Goal: Information Seeking & Learning: Understand process/instructions

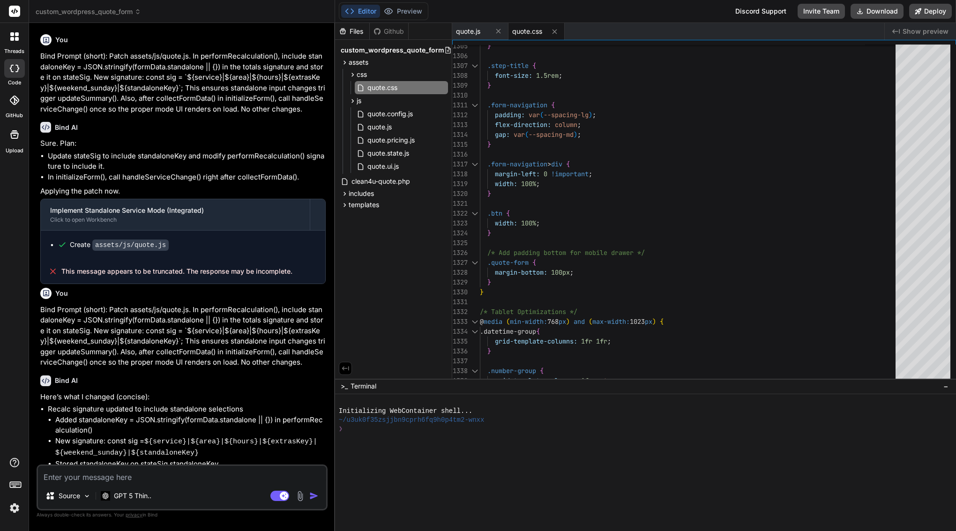
scroll to position [89, 0]
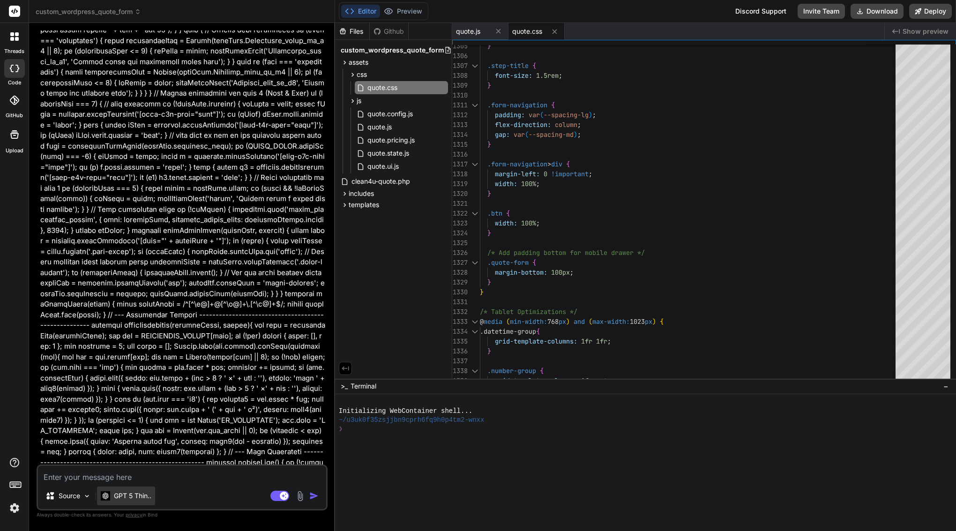
click at [126, 493] on p "GPT 5 Thin.." at bounding box center [132, 495] width 37 height 9
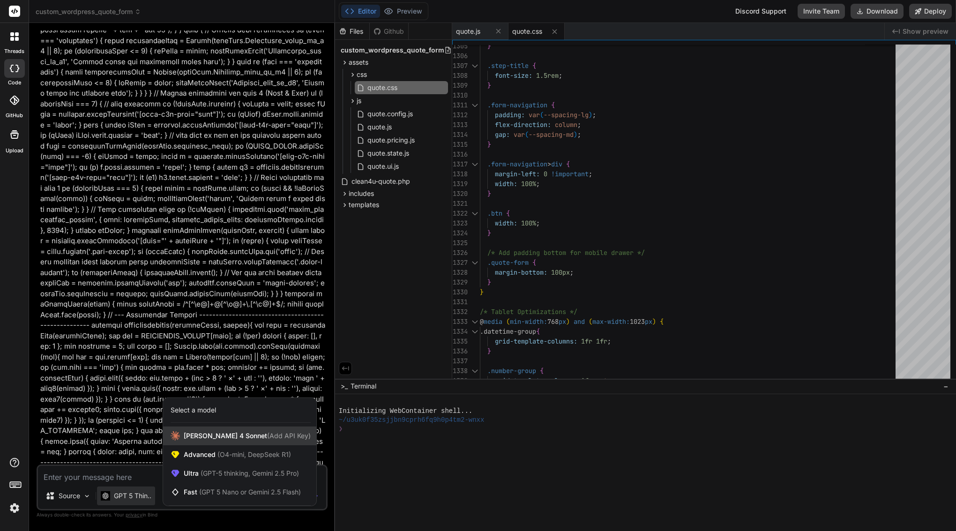
click at [267, 437] on span "(Add API Key)" at bounding box center [289, 435] width 44 height 8
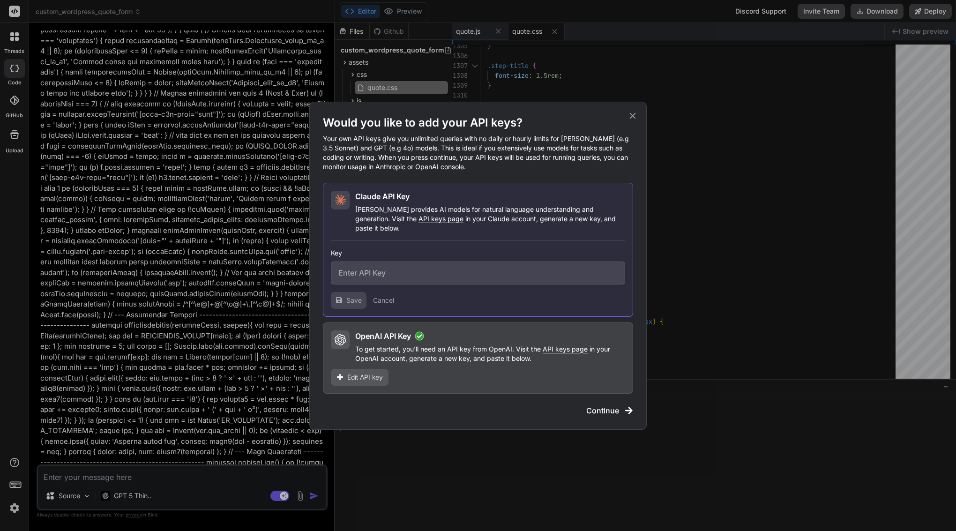
click at [385, 269] on input "text" at bounding box center [478, 272] width 294 height 23
click at [635, 116] on icon at bounding box center [632, 116] width 10 height 10
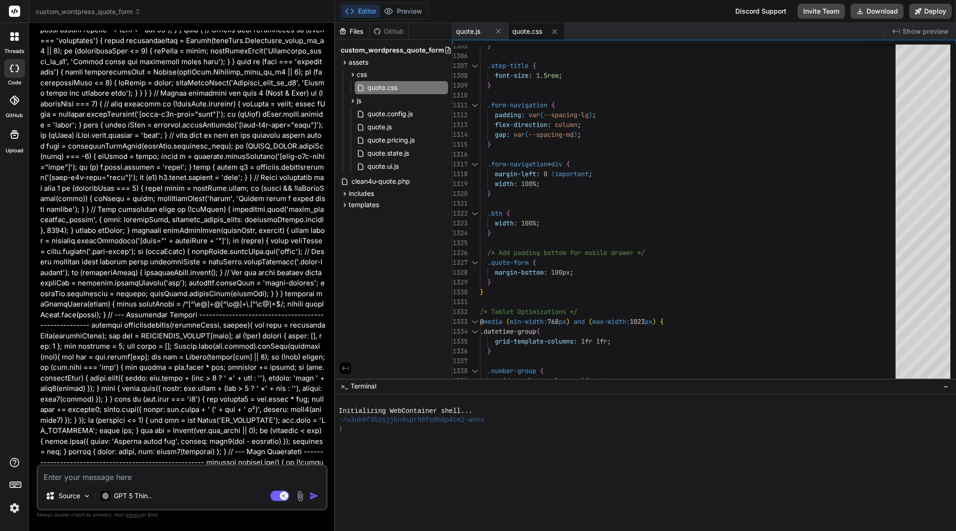
click at [10, 8] on rect at bounding box center [14, 11] width 11 height 11
click at [104, 14] on span "custom_wordpress_quote_form" at bounding box center [88, 11] width 105 height 9
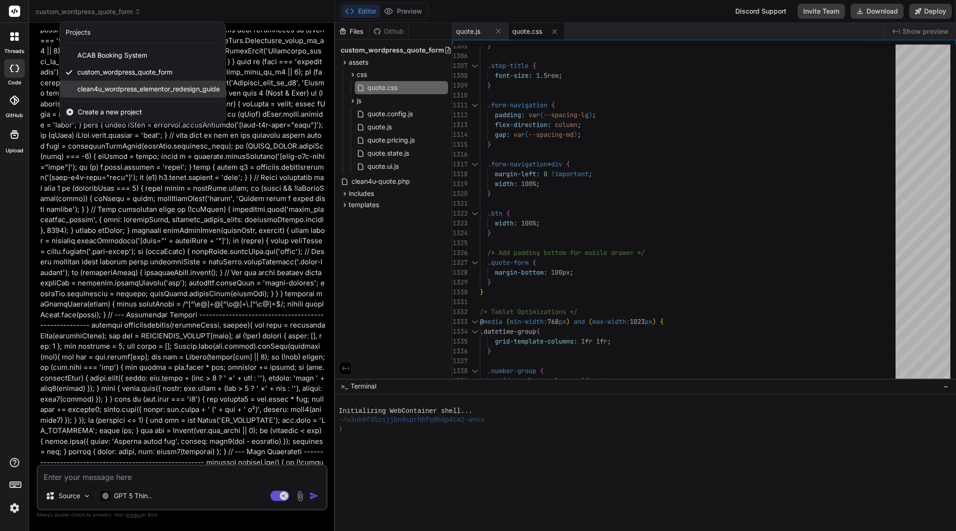
click at [136, 83] on div "clean4u_wordpress_elementor_redesign_guide" at bounding box center [142, 89] width 165 height 17
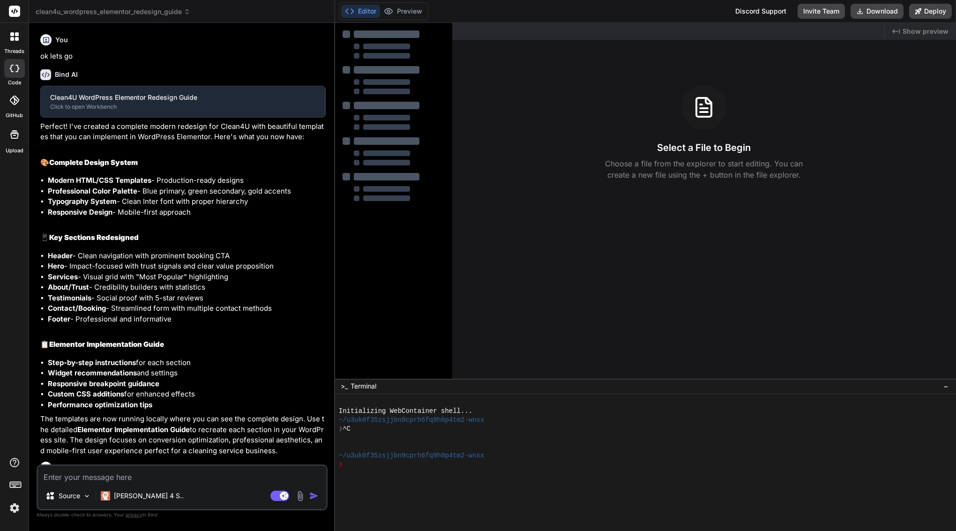
scroll to position [5408, 0]
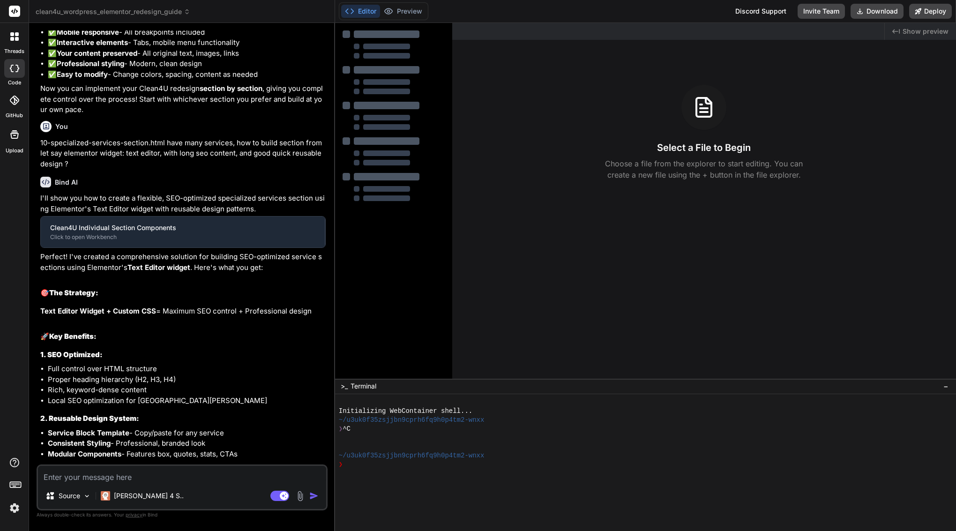
type textarea "x"
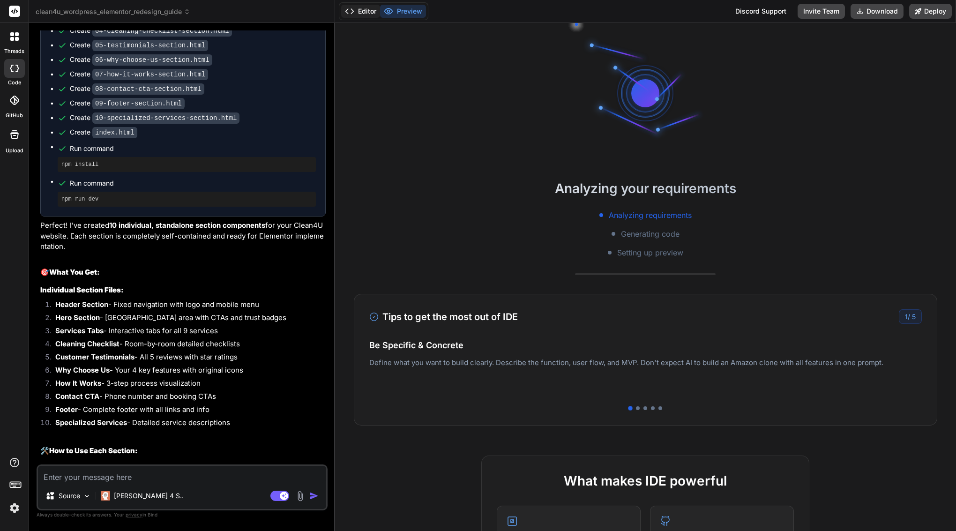
click at [367, 12] on button "Editor" at bounding box center [360, 11] width 39 height 13
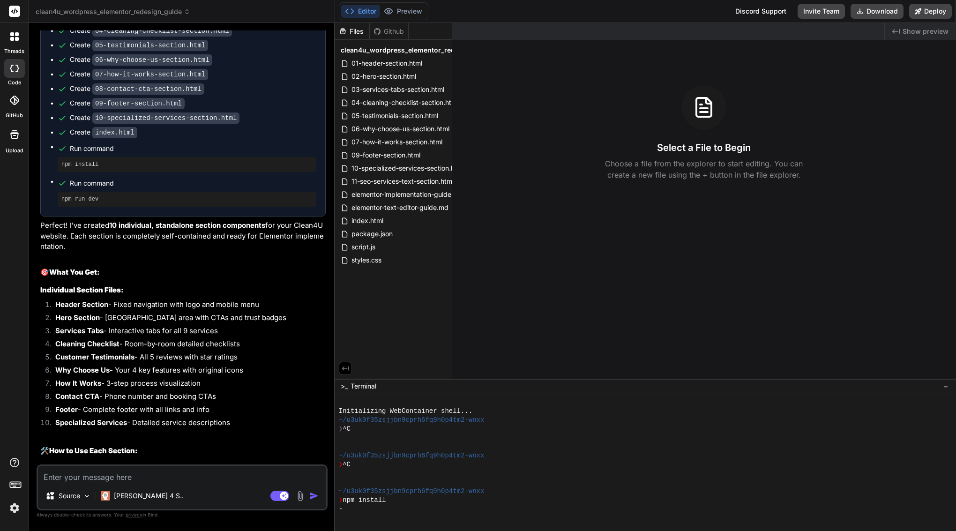
click at [92, 13] on span "clean4u_wordpress_elementor_redesign_guide" at bounding box center [113, 11] width 155 height 9
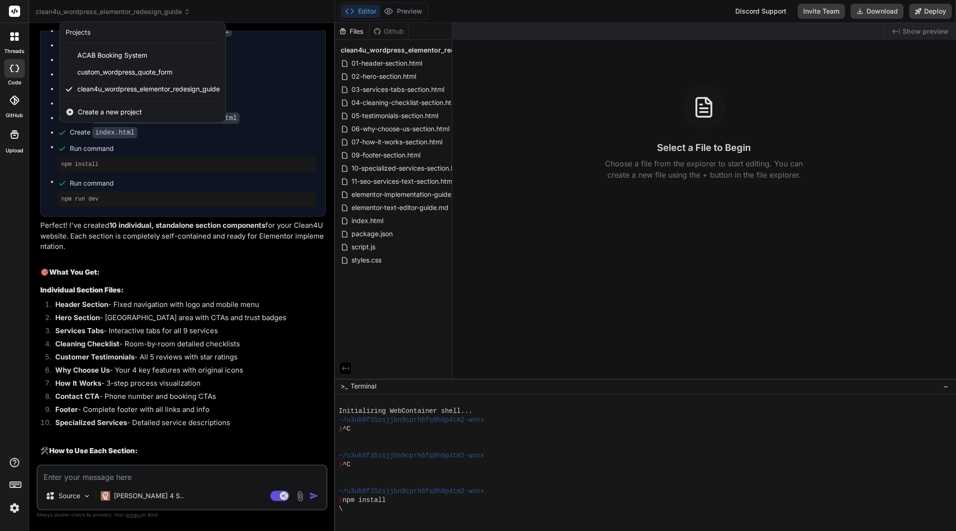
click at [85, 111] on span "Create a new project" at bounding box center [110, 111] width 64 height 9
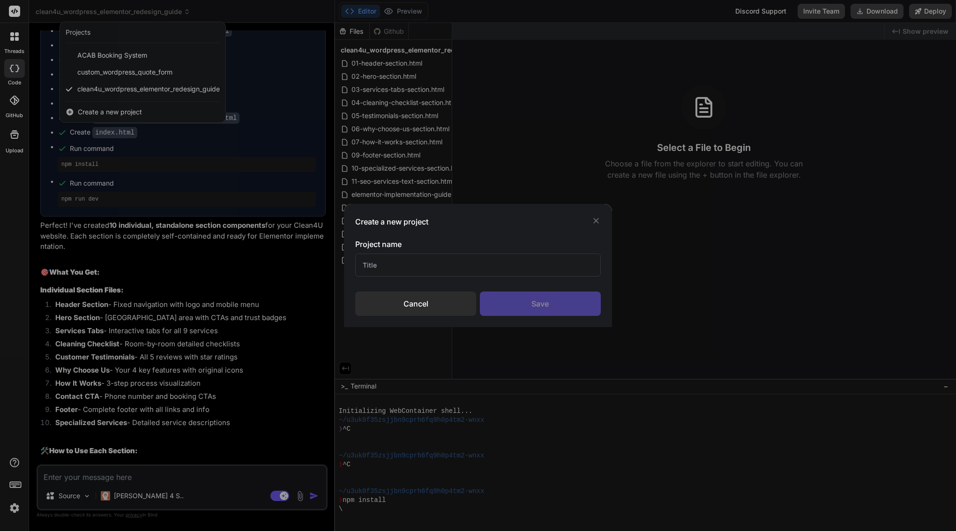
click at [435, 263] on input "text" at bounding box center [477, 264] width 245 height 23
type input "p"
click at [111, 481] on div "Create a new project Project name Cancel Save" at bounding box center [478, 265] width 956 height 531
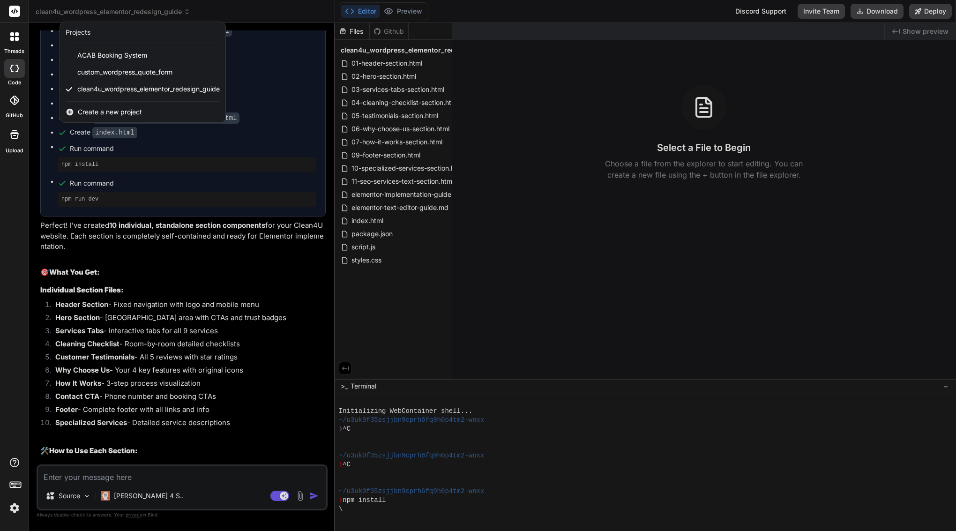
click at [115, 474] on div at bounding box center [478, 265] width 956 height 531
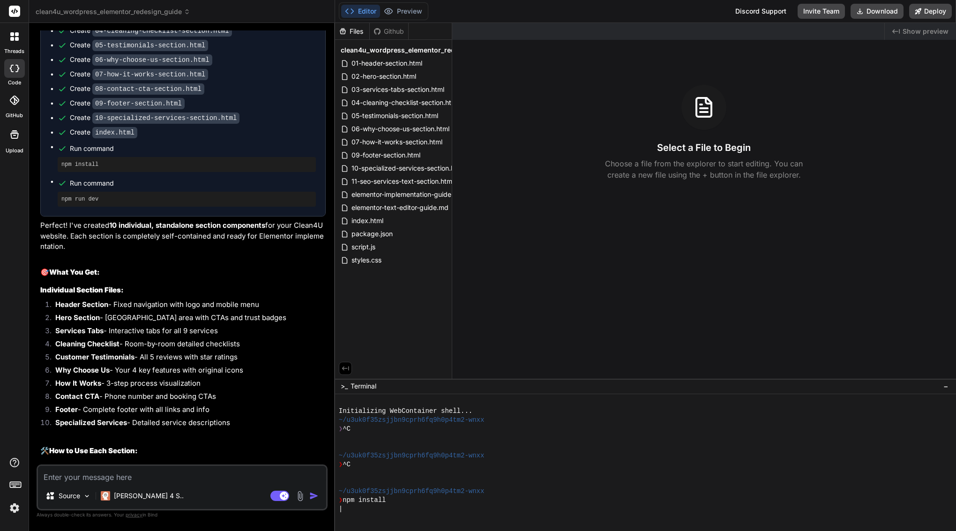
click at [120, 479] on textarea at bounding box center [182, 474] width 288 height 17
click at [96, 9] on span "clean4u_wordpress_elementor_redesign_guide" at bounding box center [113, 11] width 155 height 9
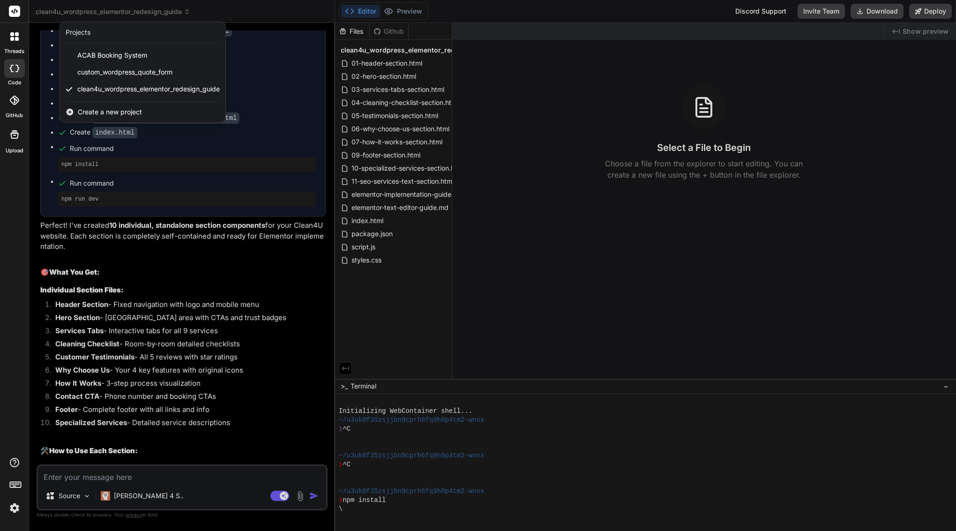
click at [111, 111] on span "Create a new project" at bounding box center [110, 111] width 64 height 9
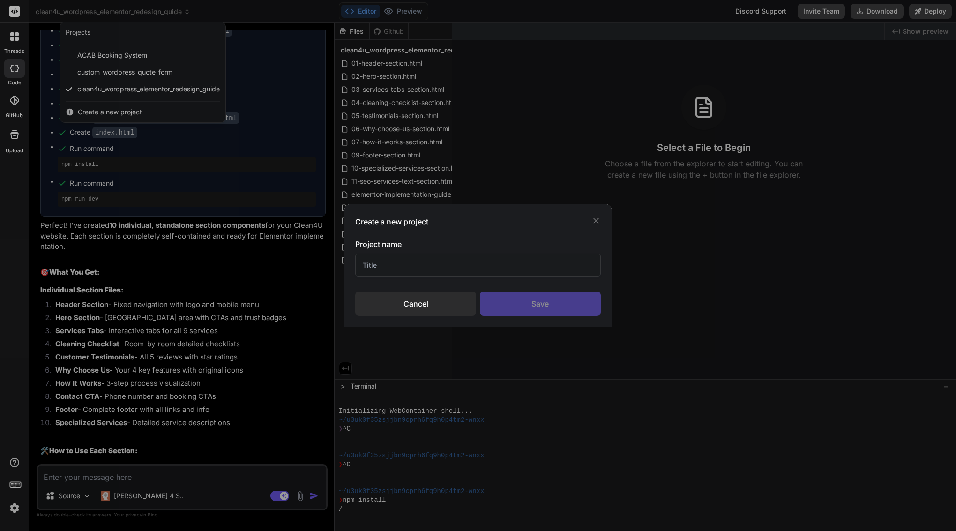
click at [117, 115] on div "Create a new project Project name Cancel Save" at bounding box center [478, 265] width 956 height 531
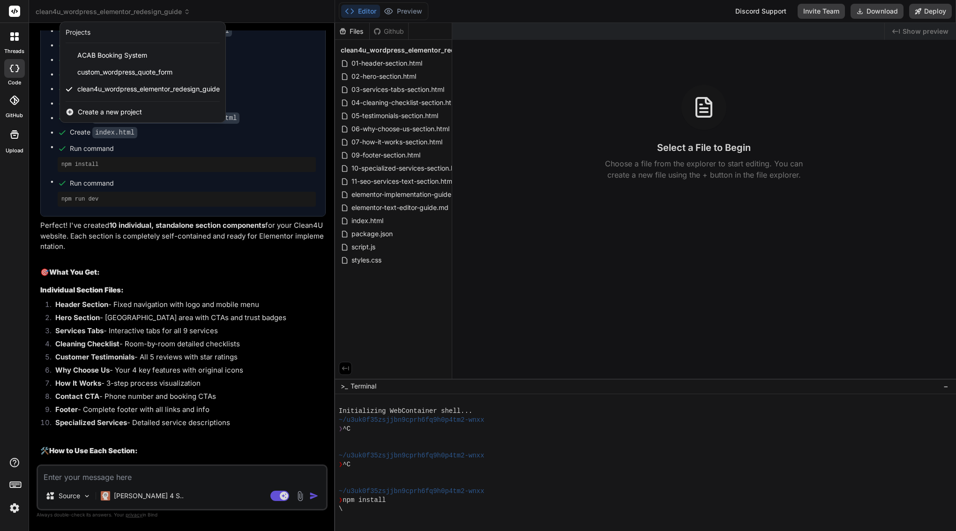
click at [119, 111] on span "Create a new project" at bounding box center [110, 111] width 64 height 9
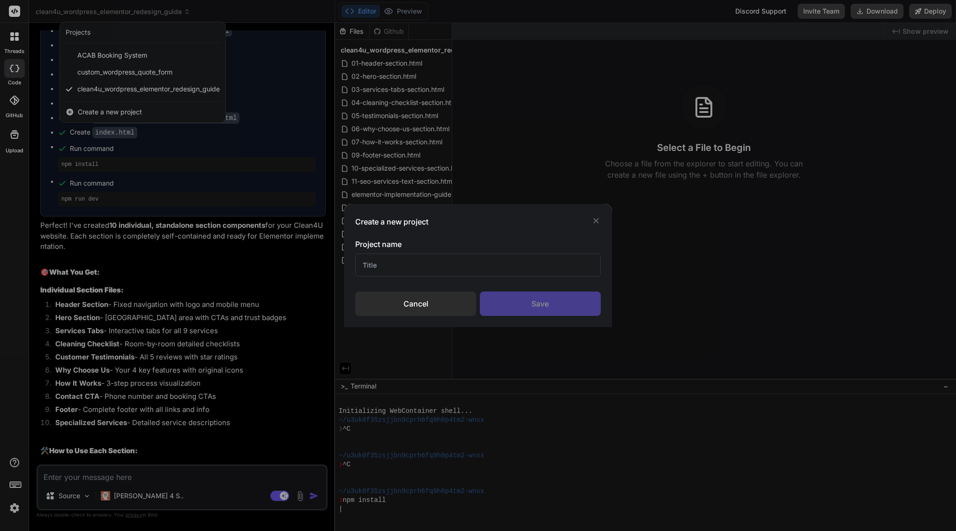
click at [467, 266] on input "text" at bounding box center [477, 264] width 245 height 23
paste input "Clean4U Quote Form"
type input "Clean4U Quote Form"
click at [536, 302] on div "Save" at bounding box center [540, 303] width 121 height 24
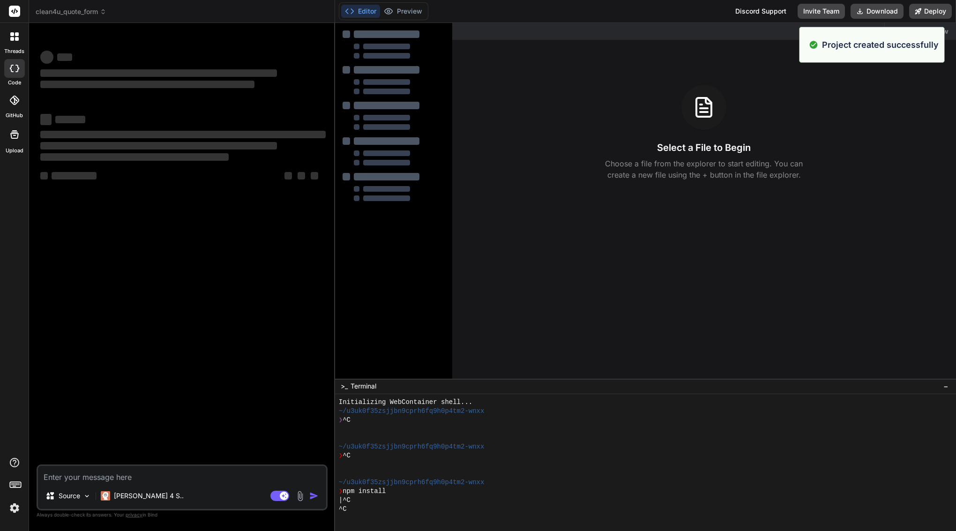
scroll to position [45, 0]
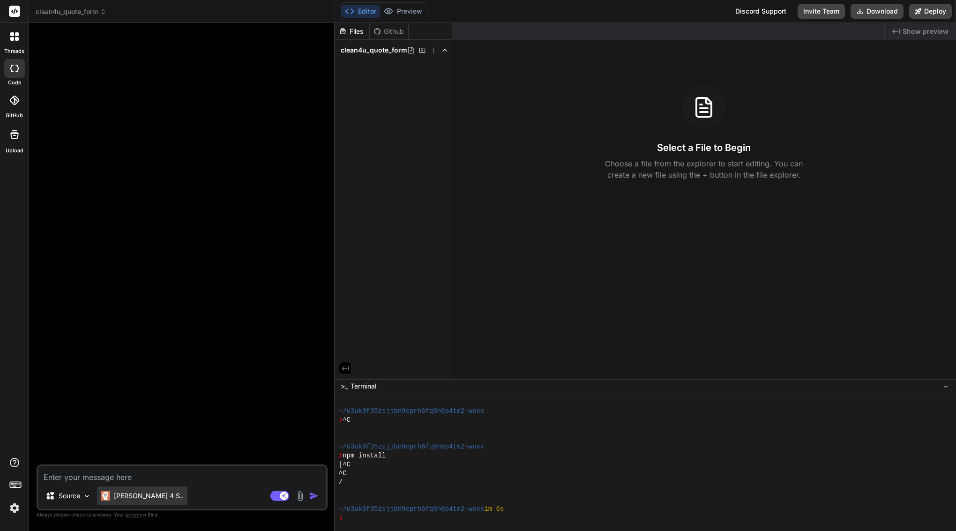
click at [124, 498] on p "[PERSON_NAME] 4 S.." at bounding box center [149, 495] width 70 height 9
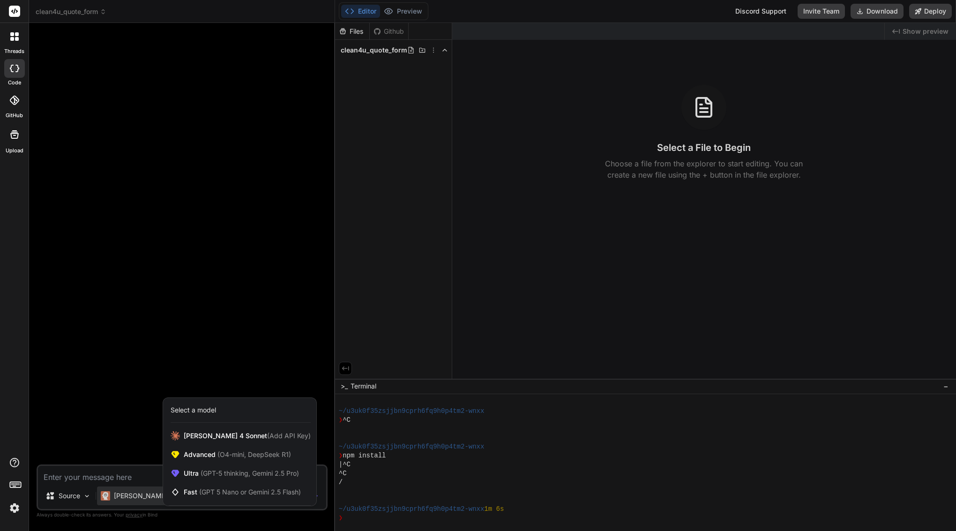
click at [113, 477] on div at bounding box center [478, 265] width 956 height 531
type textarea "x"
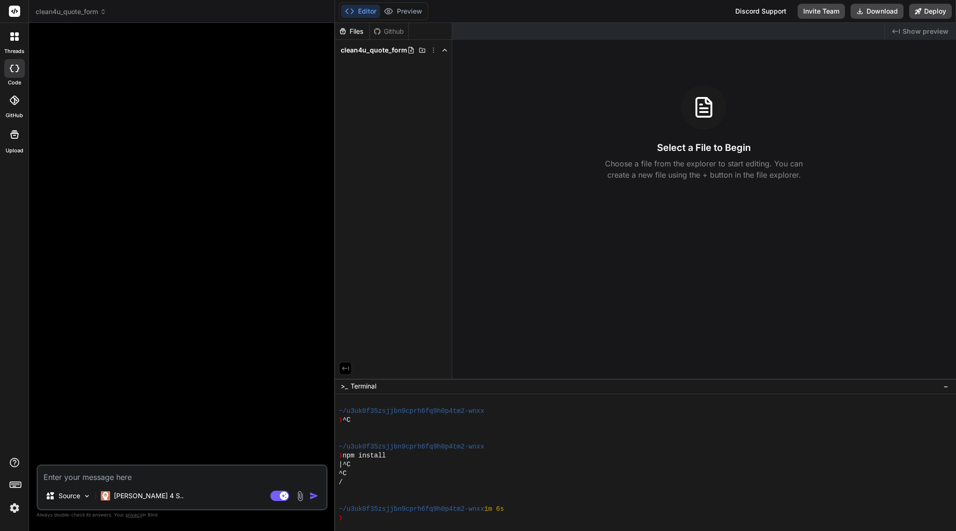
click at [113, 477] on textarea at bounding box center [182, 474] width 288 height 17
paste textarea "Lorem7I Dolor Sita — Cons Adipi Elitseddoeius (TE/IN utla Etdolor) Magna & Aliq…"
type textarea "Lorem7I Dolor Sita — Cons Adipi Elitseddoeius (TE/IN utla Etdolor) Magna & Aliq…"
type textarea "x"
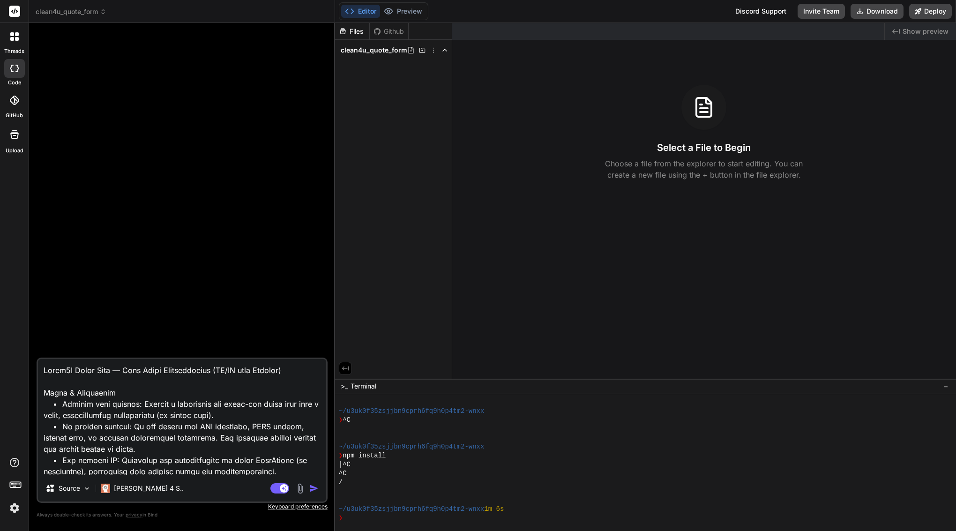
scroll to position [13358, 0]
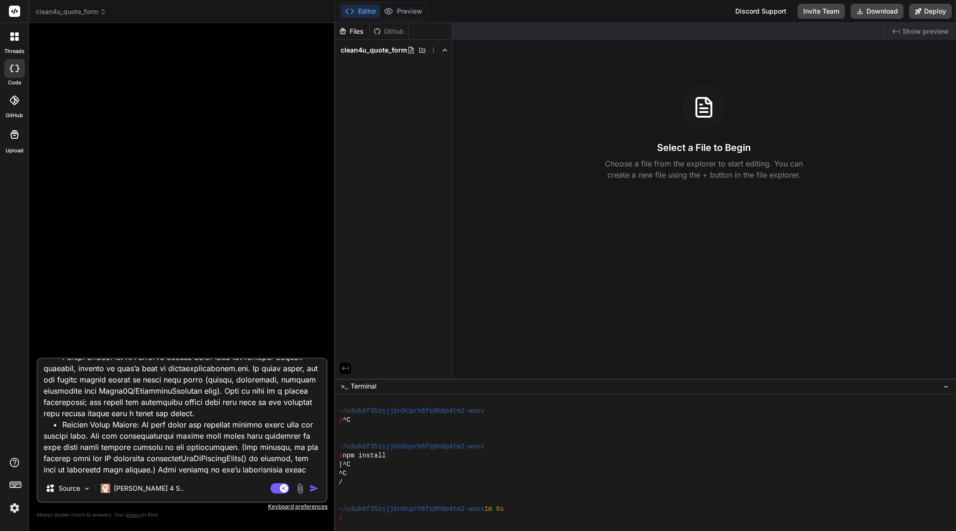
drag, startPoint x: 195, startPoint y: 468, endPoint x: 45, endPoint y: 427, distance: 156.4
click at [45, 427] on textarea at bounding box center [182, 417] width 288 height 116
type textarea "Lorem7I Dolor Sita — Cons Adipi Elitseddoeius (TE/IN utla Etdolor) Magna & Aliq…"
type textarea "x"
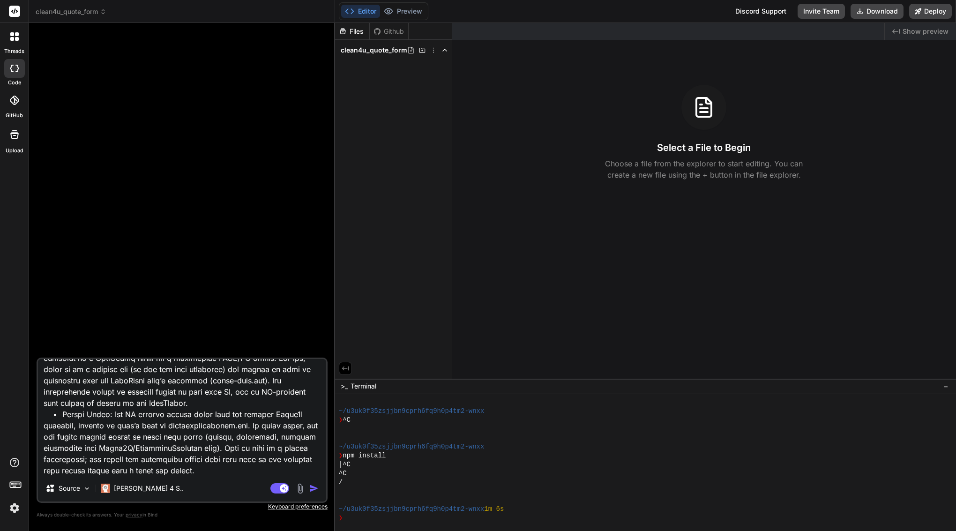
type textarea "Lorem7I Dolor Sita — Cons Adipi Elitseddoeius (TE/IN utla Etdolor) Magna & Aliq…"
type textarea "x"
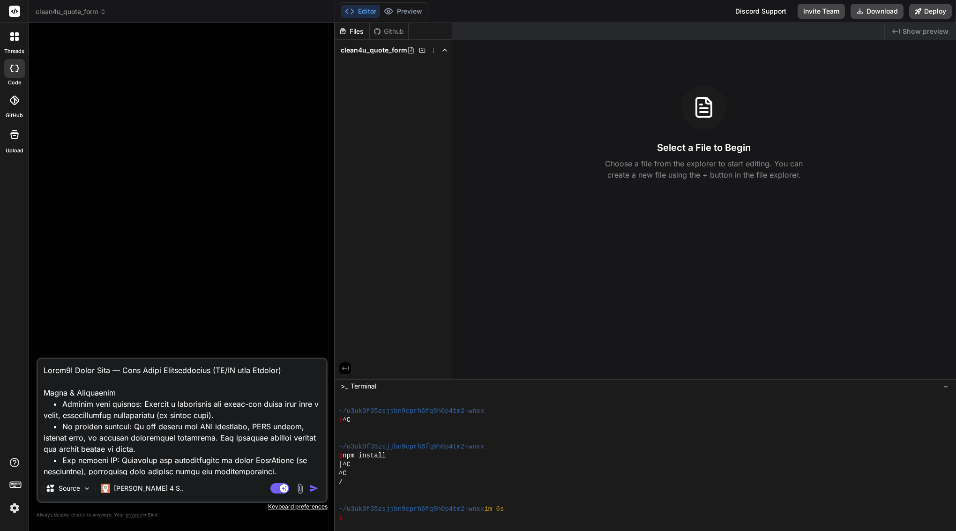
scroll to position [0, 0]
click at [43, 370] on textarea at bounding box center [182, 417] width 288 height 116
type textarea "LOremi4D Sitam Cons — Adip Elits Doeiusmodtemp (IN/UT labo Etdolor) Magna & Ali…"
type textarea "x"
type textarea "LoRemip4D Sitam Cons — Adip Elits Doeiusmodtemp (IN/UT labo Etdolor) Magna & Al…"
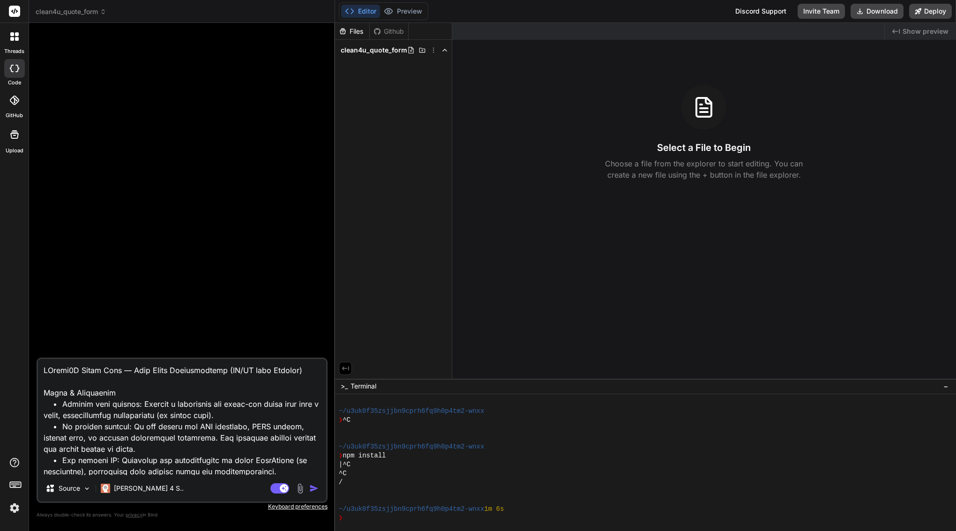
type textarea "x"
type textarea "LorEmips8D Sitam Cons — Adip Elits Doeiusmodtemp (IN/UT labo Etdolor) Magna & A…"
type textarea "x"
type textarea "LoreMipsu1D Sitam Cons — Adip Elits Doeiusmodtemp (IN/UT labo Etdolor) Magna & …"
type textarea "x"
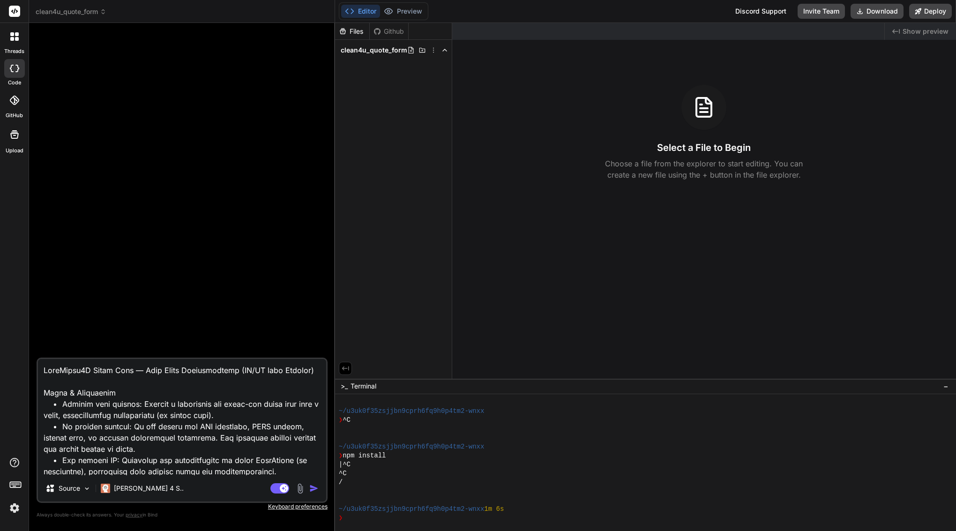
type textarea "LoremIpsum5D Sitam Cons — Adip Elits Doeiusmodtemp (IN/UT labo Etdolor) Magna &…"
type textarea "x"
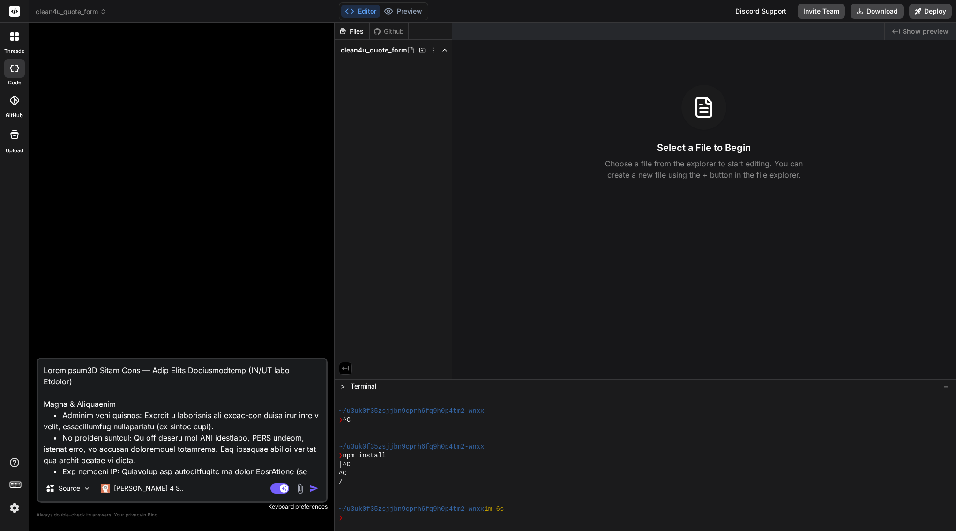
type textarea "LoremiPsumd2S Ametc Adip — Elit Seddo Eiusmodtempor (IN/UT labo Etdolor) Magna …"
type textarea "x"
type textarea "LoremipSumdo0S Ametc Adip — Elit Seddo Eiusmodtempor (IN/UT labo Etdolor) Magna…"
type textarea "x"
type textarea "LoremipsUmdol0S Ametc Adip — Elit Seddo Eiusmodtempor (IN/UT labo Etdolor) Magn…"
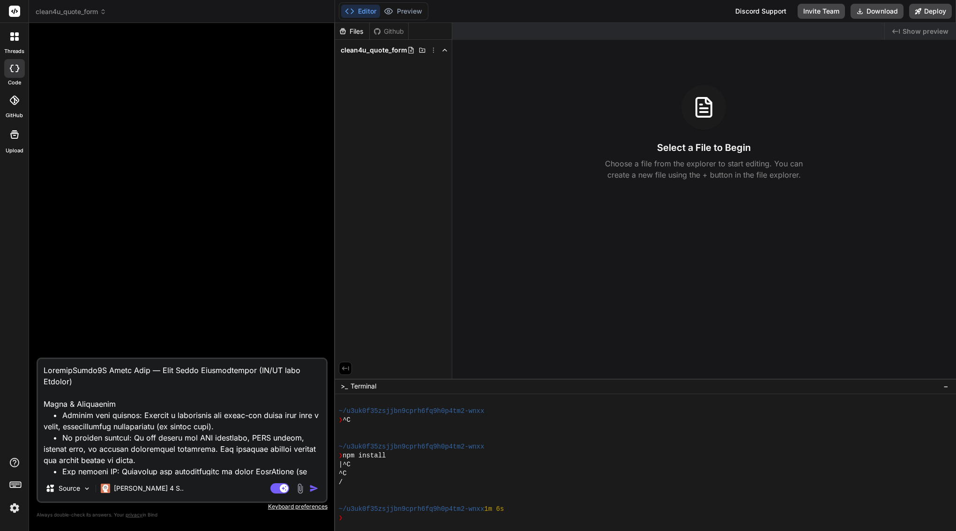
type textarea "x"
type textarea "LoremipsuMdolo5S Ametc Adip — Elit Seddo Eiusmodtempor (IN/UT labo Etdolor) Mag…"
type textarea "x"
type textarea "Loremipsu Dolor8S Ametc Adip — Elit Seddo Eiusmodtempor (IN/UT labo Etdolor) Ma…"
type textarea "x"
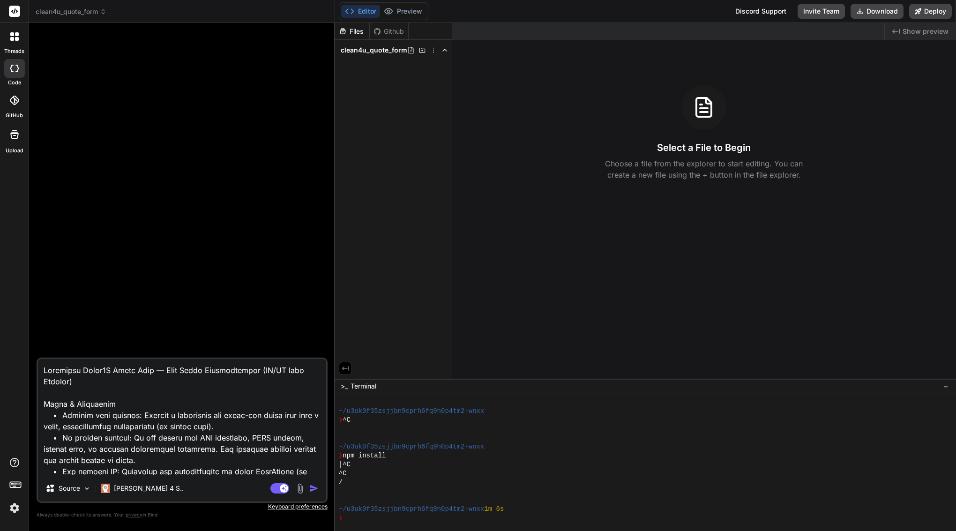
type textarea "Loremipsu Dolor8S Ametc Adip — Elit Seddo Eiusmodtempor (IN/UT labo Etdolor) Ma…"
click at [313, 487] on img "button" at bounding box center [313, 487] width 9 height 9
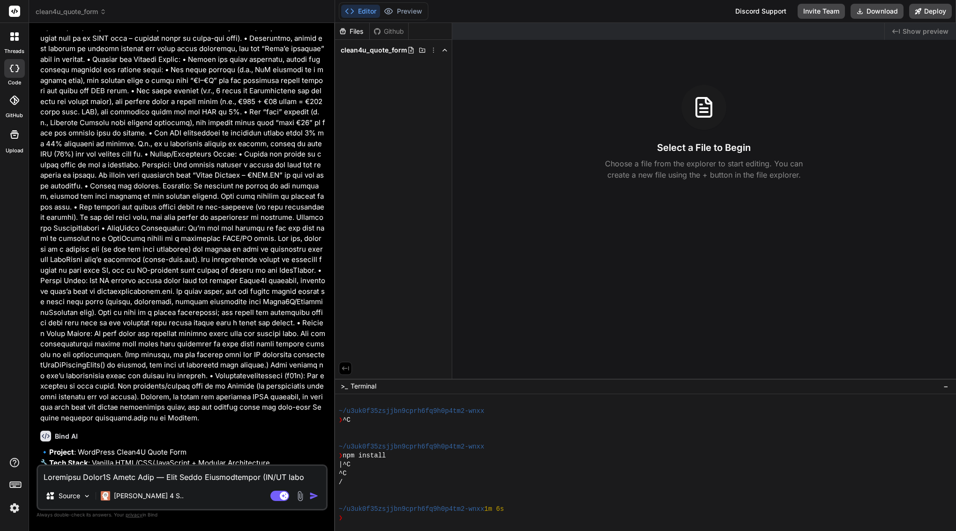
scroll to position [6774, 0]
type textarea "x"
click at [207, 479] on textarea at bounding box center [182, 474] width 288 height 17
type textarea "y"
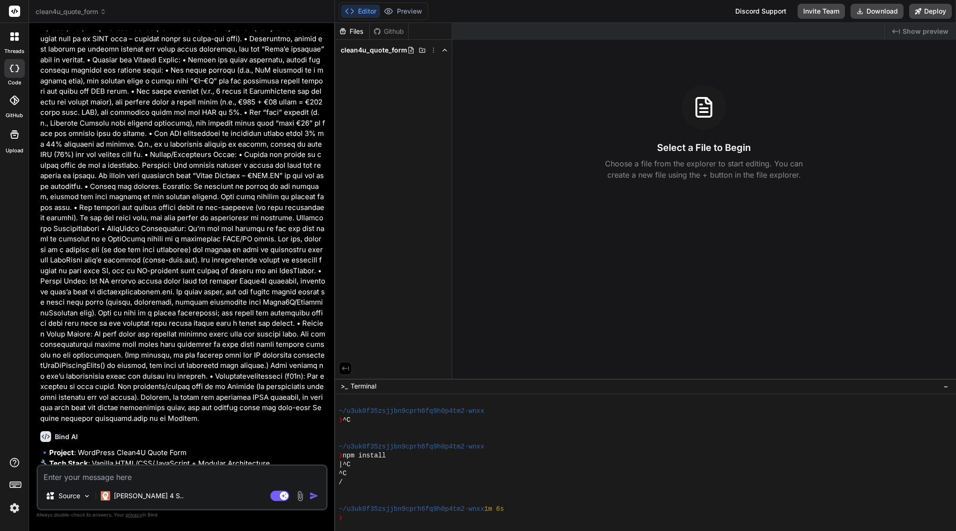
type textarea "x"
type textarea "ye"
type textarea "x"
type textarea "yes"
type textarea "x"
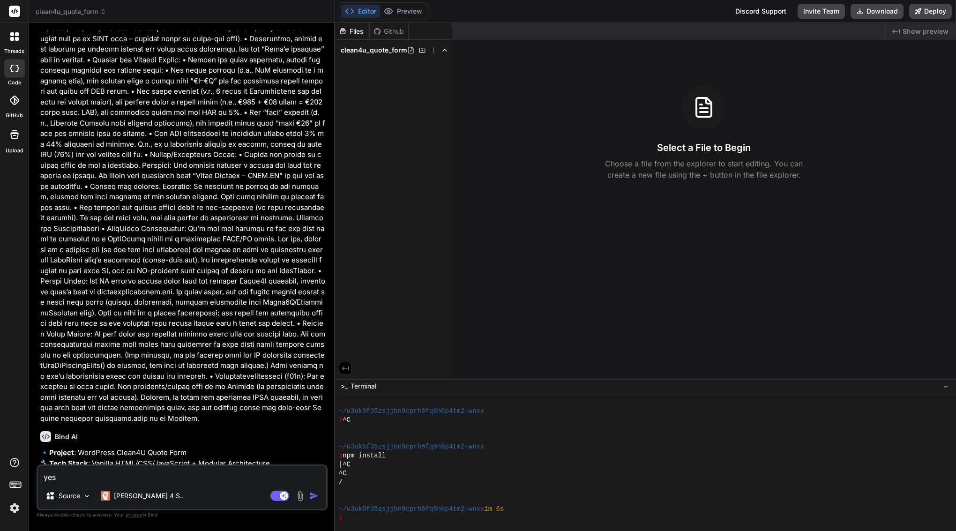
type textarea "yes"
type textarea "x"
type textarea "yes p"
type textarea "x"
type textarea "yes pl"
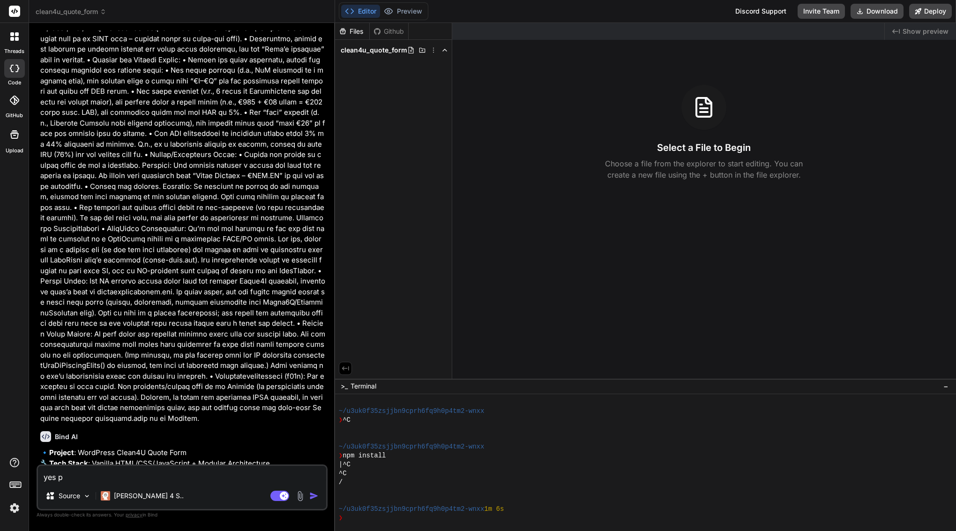
type textarea "x"
type textarea "yes ple"
type textarea "x"
type textarea "yes plea"
type textarea "x"
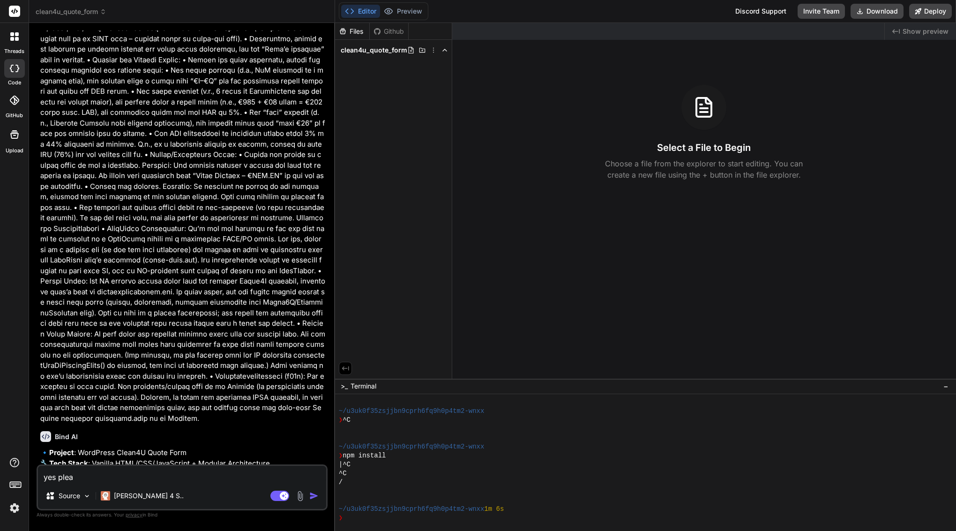
type textarea "yes pleas"
type textarea "x"
type textarea "yes please"
type textarea "x"
type textarea "yes please"
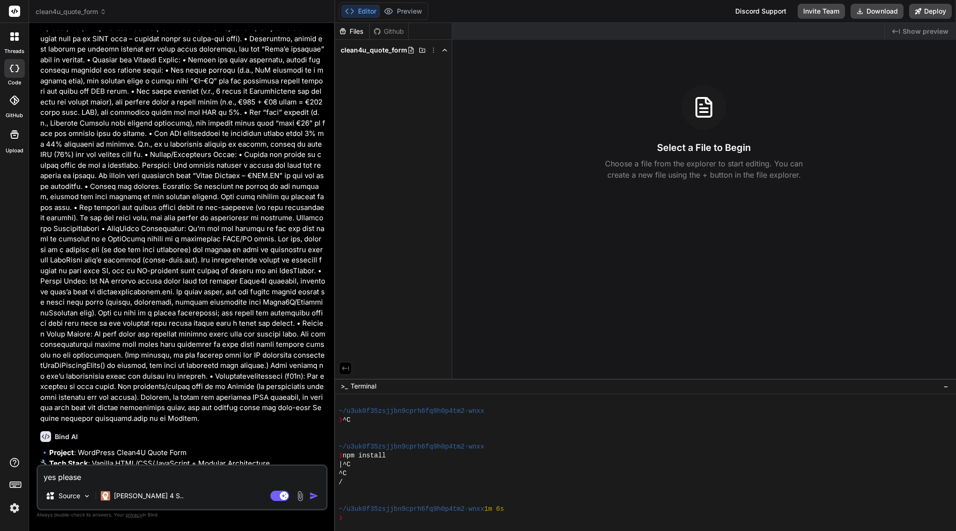
type textarea "x"
type textarea "yes please g"
type textarea "x"
type textarea "yes please go"
type textarea "x"
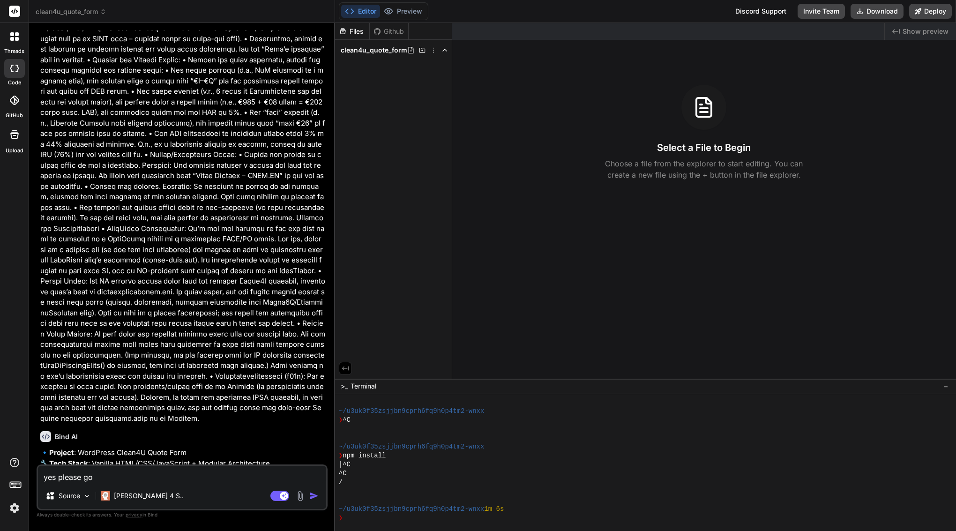
type textarea "yes please go"
type textarea "x"
type textarea "yes please go a"
type textarea "x"
type textarea "yes please go ah"
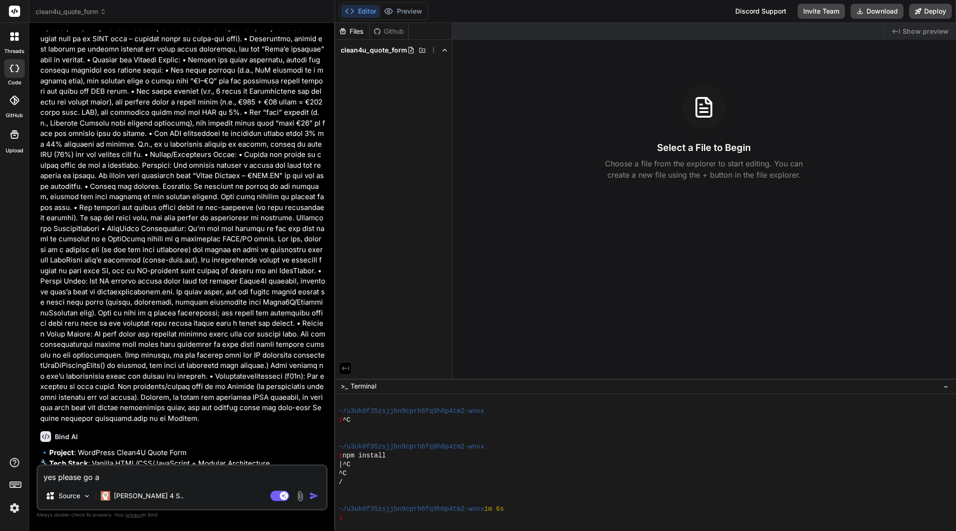
type textarea "x"
type textarea "yes please go ahe"
type textarea "x"
type textarea "yes please go ahea"
type textarea "x"
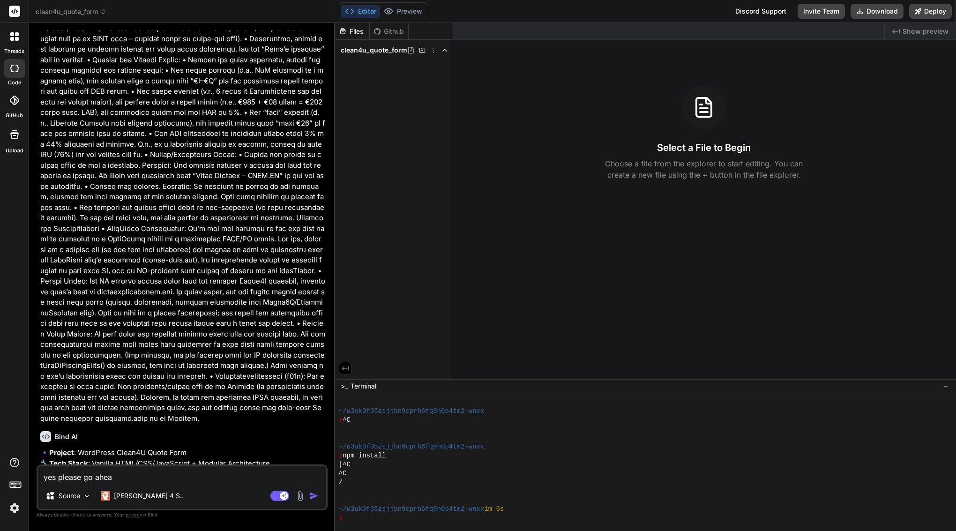
type textarea "yes please go ahead"
type textarea "x"
type textarea "yes please go ahead"
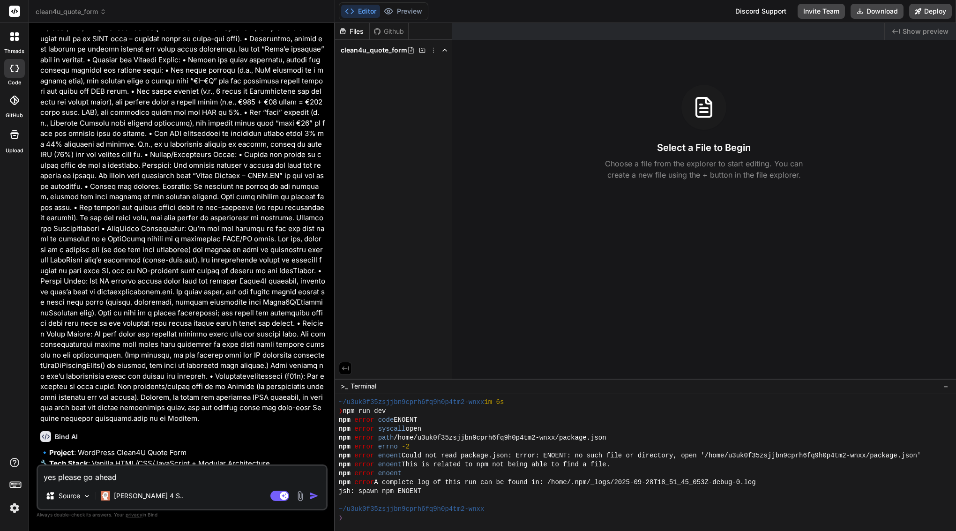
type textarea "x"
type textarea "yes please go ahead"
drag, startPoint x: 207, startPoint y: 479, endPoint x: 316, endPoint y: 490, distance: 109.2
click at [316, 490] on div "Agent Mode. When this toggle is activated, AI automatically makes decisions, re…" at bounding box center [295, 495] width 54 height 11
click at [315, 495] on img "button" at bounding box center [313, 495] width 9 height 9
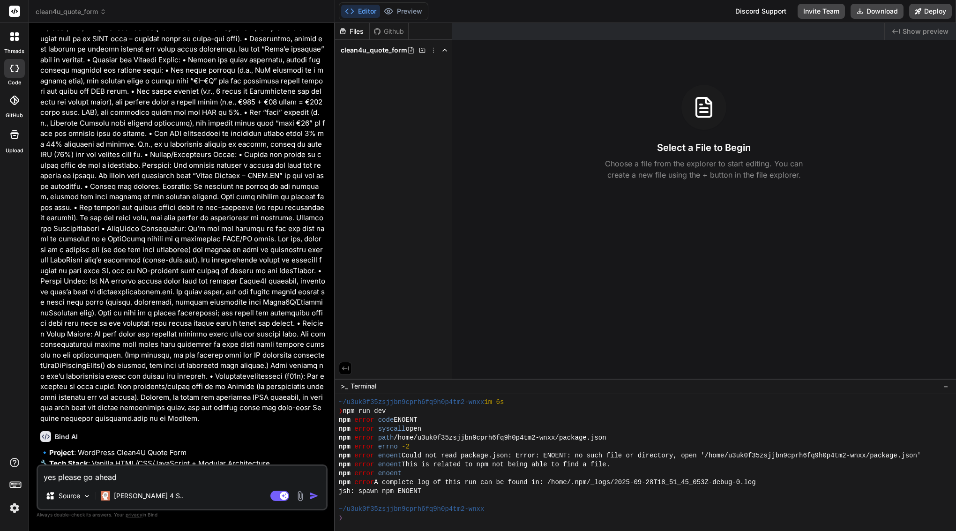
scroll to position [6870, 0]
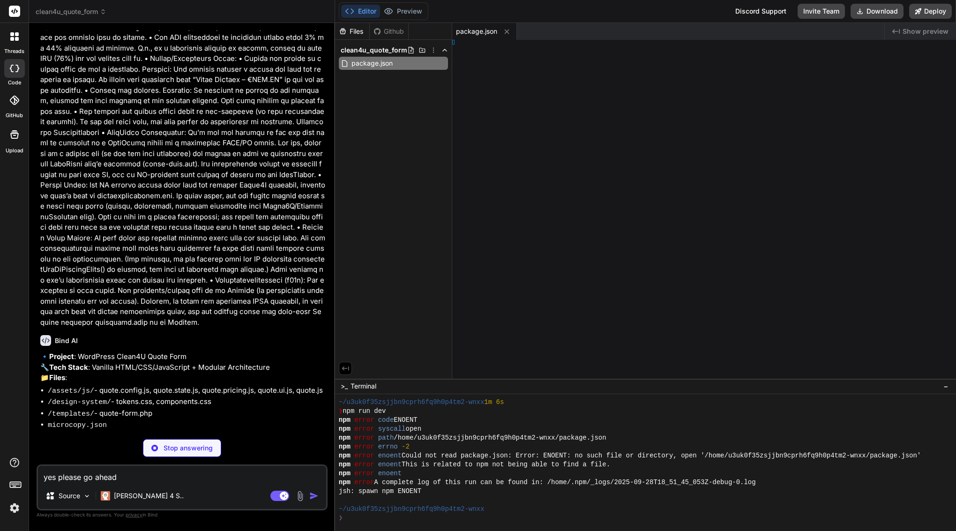
type textarea "x"
type textarea "Sat"] }"
type textarea "x"
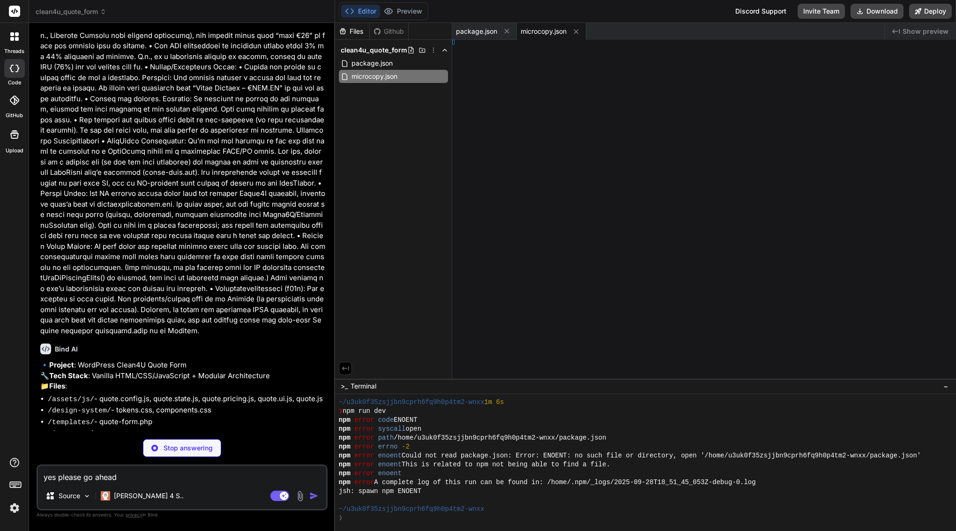
type textarea ""days": ["Sun", "Mon", "Tue", "Wed", "Thu", "Fri", "Sat"] }"
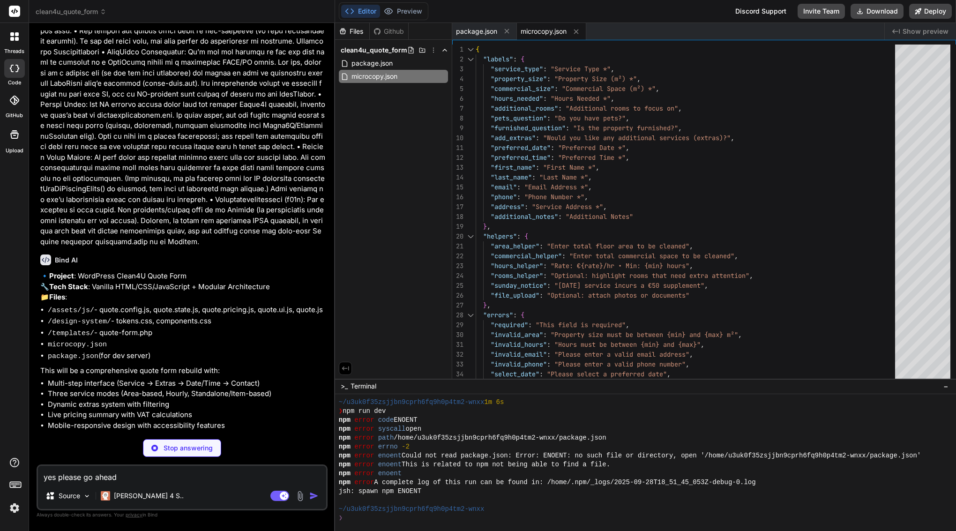
scroll to position [6950, 0]
type textarea "x"
type textarea "/* Z-indexes */ --c4u-z-dropdown: 1000; --c4u-z-sticky: 1020; --c4u-z-modal: 10…"
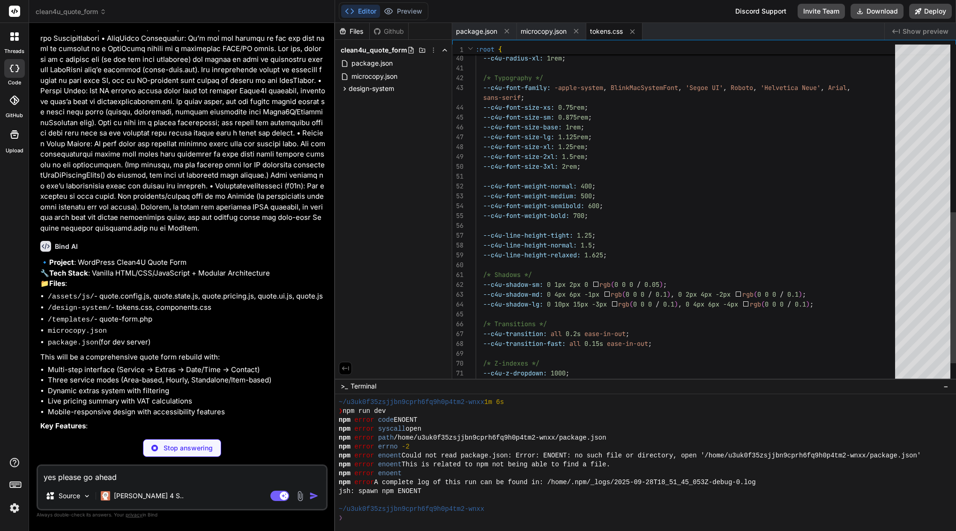
scroll to position [59, 0]
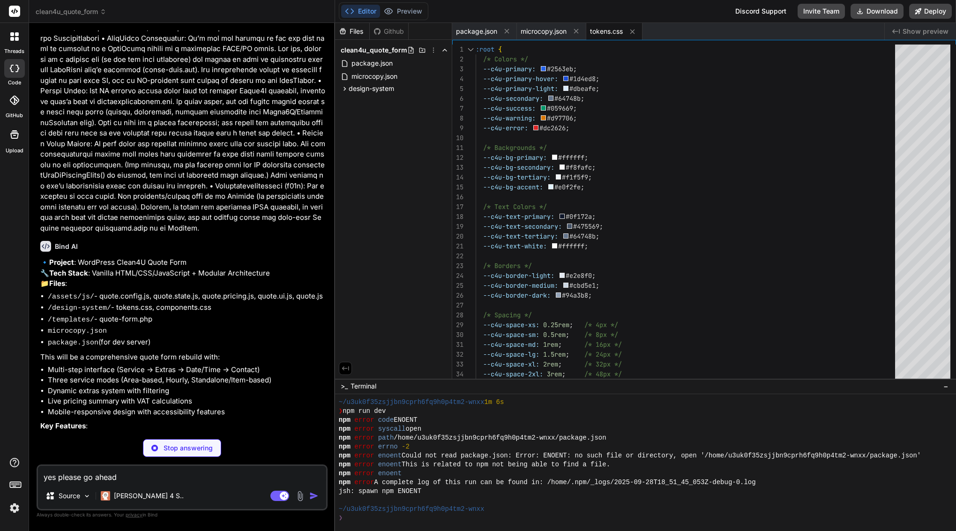
type textarea "x"
type textarea "* { animation-duration: 0.01ms !important; animation-iteration-count: 1 !import…"
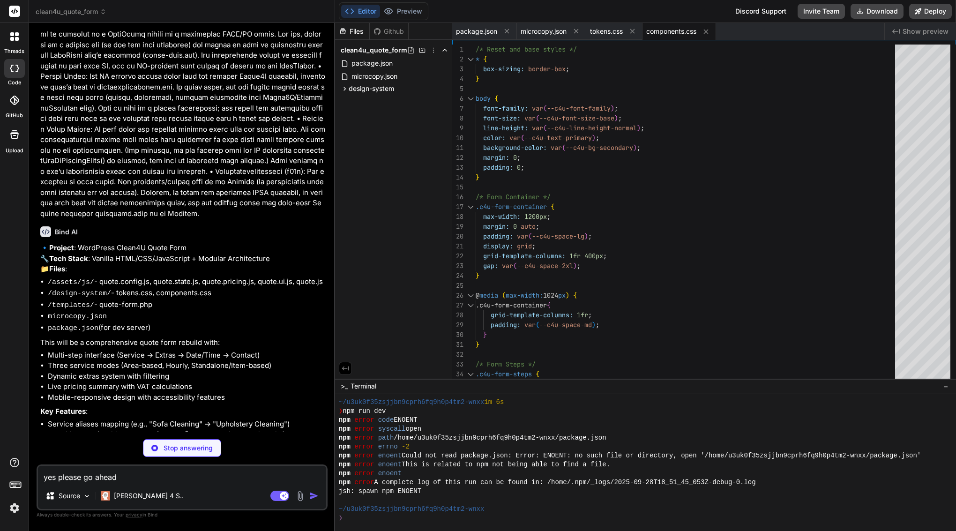
scroll to position [6978, 0]
type textarea "x"
type textarea "export function getApplicableExtras(serviceSlug) { const resolvedSlug = SERVICE…"
type textarea "x"
type textarea "export function formatPriceRange(minCents, maxCents) { return `€${(minCents / 1…"
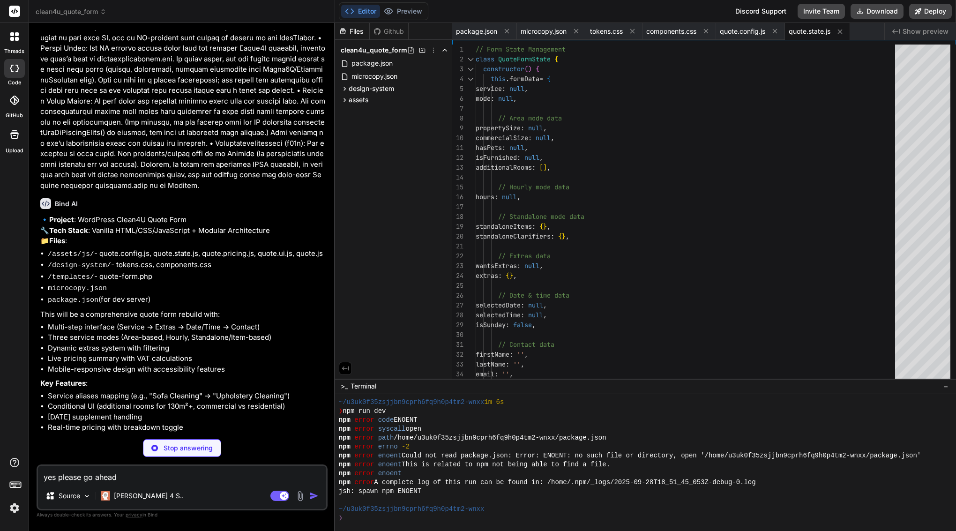
scroll to position [7006, 0]
type textarea "x"
type textarea "}"
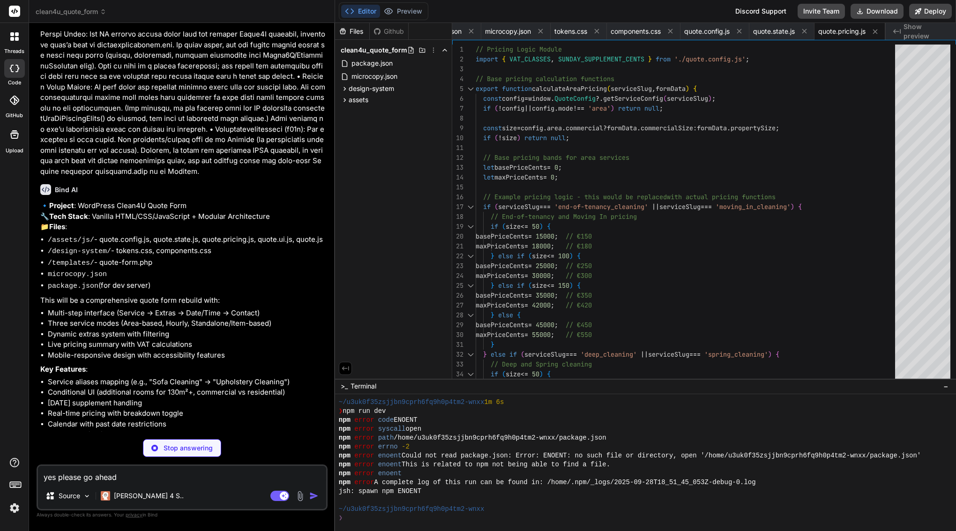
scroll to position [7020, 0]
type textarea "x"
type textarea "if (!field) return; const inputGroup = field.closest('.c4u-input-group'); if (!…"
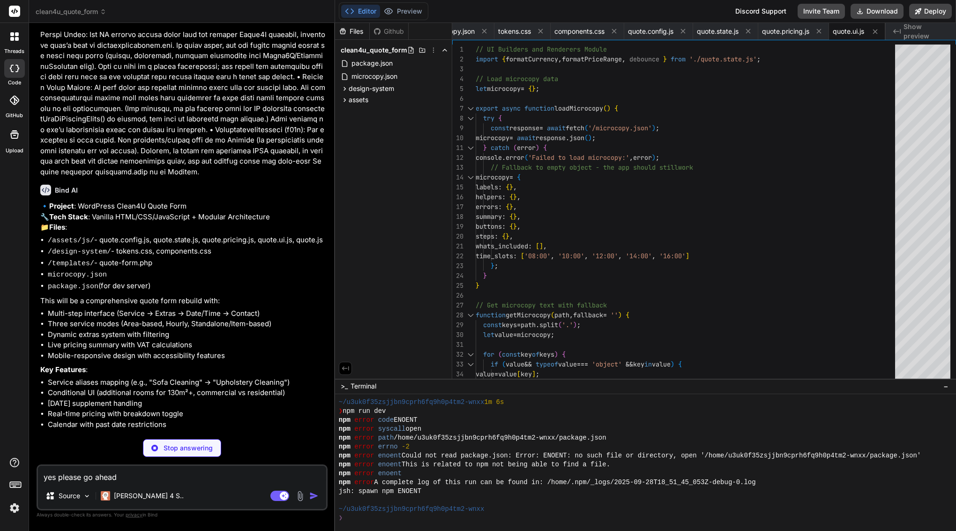
type textarea "x"
type textarea "// Initialize when DOM is loaded document.addEventListener('DOMContentLoaded', …"
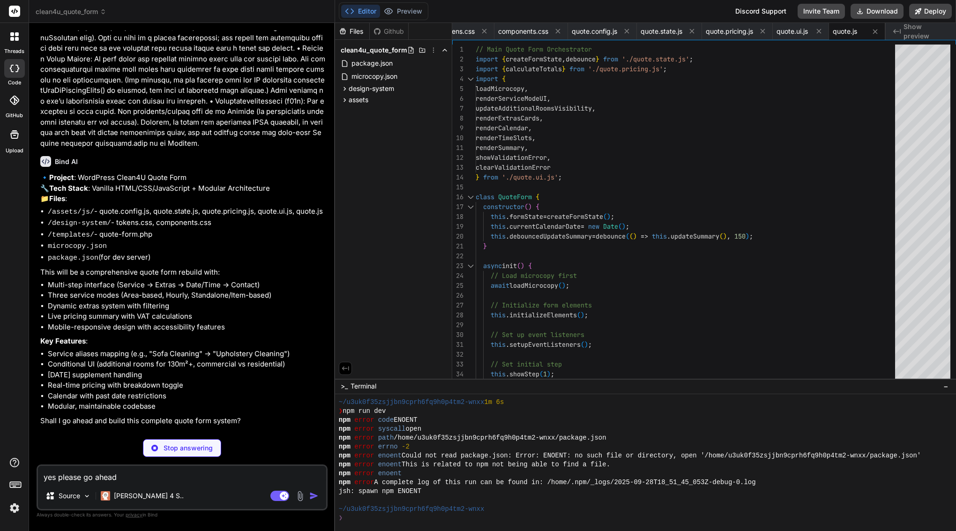
scroll to position [7048, 0]
type textarea "x"
type textarea "// Make config available globally for the form import * as QuoteConfig from '..…"
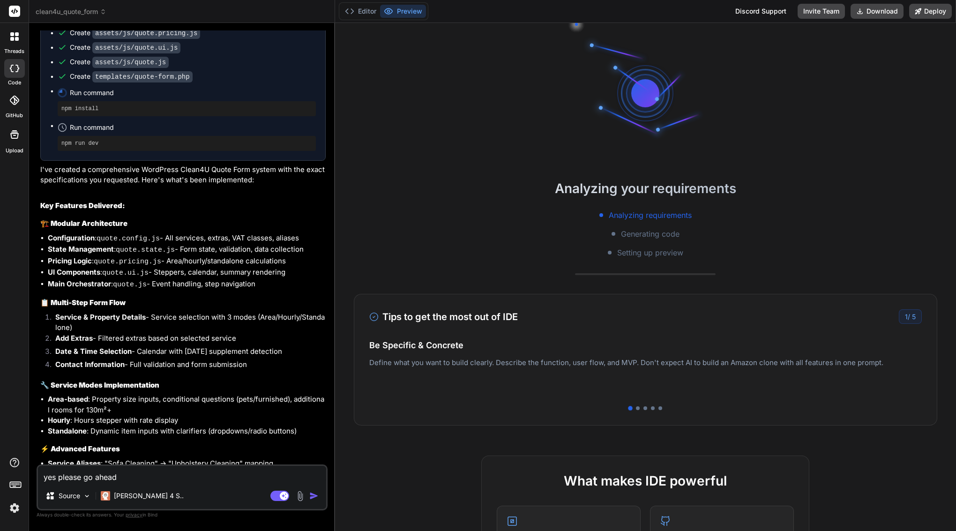
scroll to position [7632, 0]
type textarea "x"
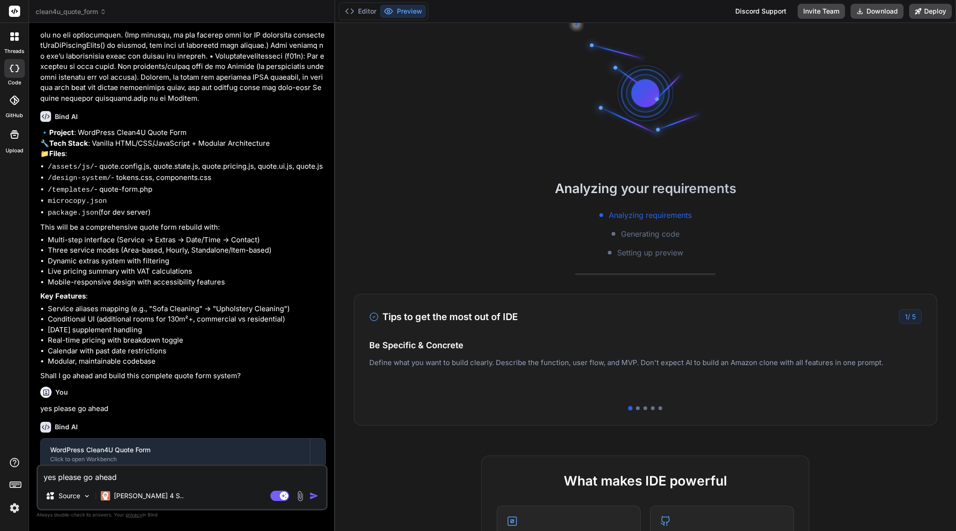
scroll to position [7093, 0]
click at [366, 13] on button "Editor" at bounding box center [360, 11] width 39 height 13
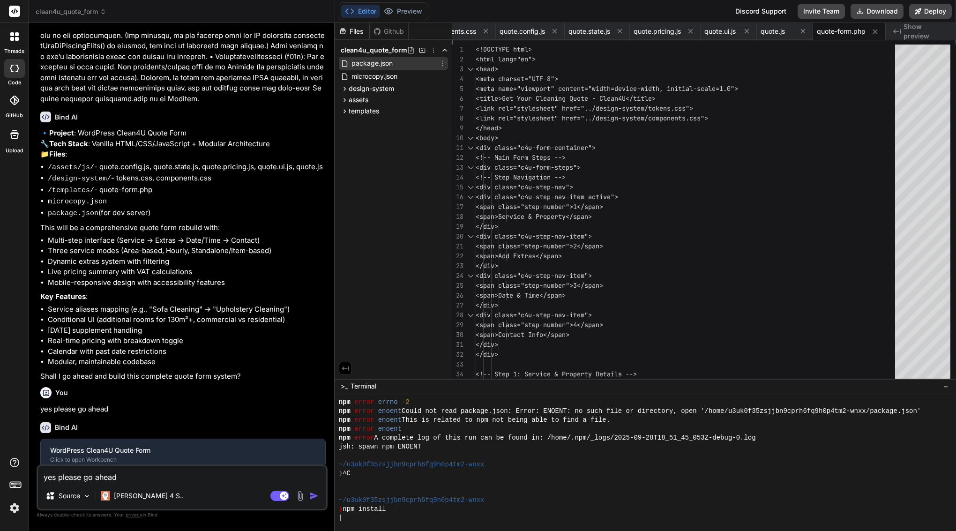
click at [367, 61] on span "package.json" at bounding box center [371, 63] width 43 height 11
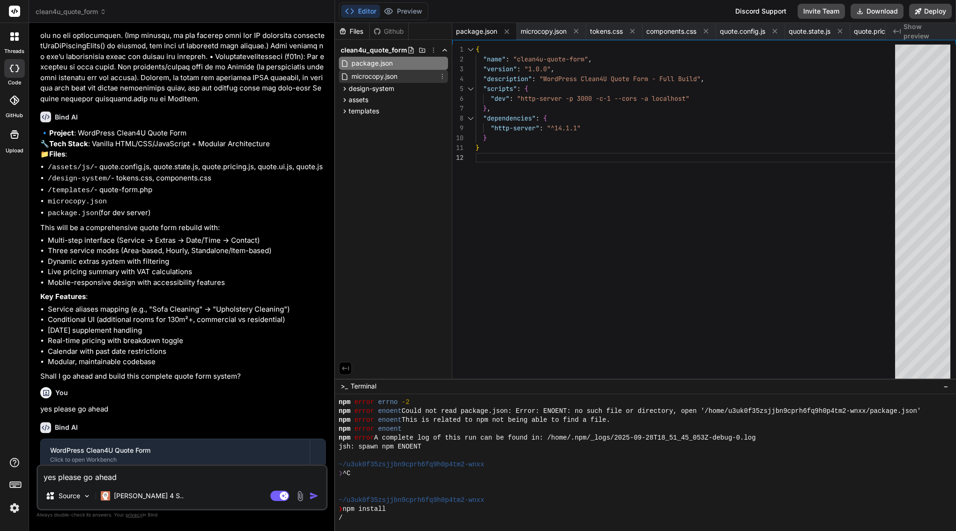
click at [372, 75] on span "microcopy.json" at bounding box center [374, 76] width 48 height 11
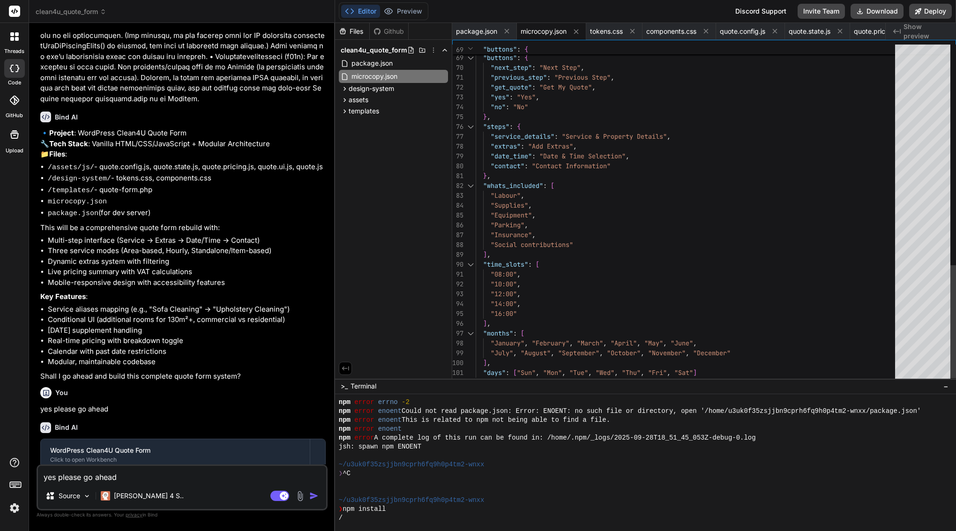
scroll to position [20, 0]
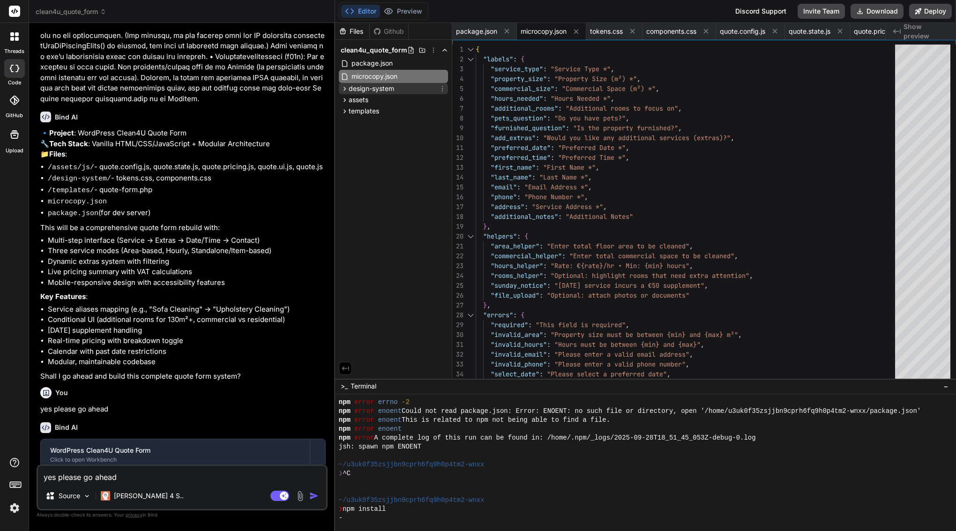
click at [364, 90] on span "design-system" at bounding box center [371, 88] width 45 height 9
click at [366, 102] on span "tokens.css" at bounding box center [375, 101] width 35 height 11
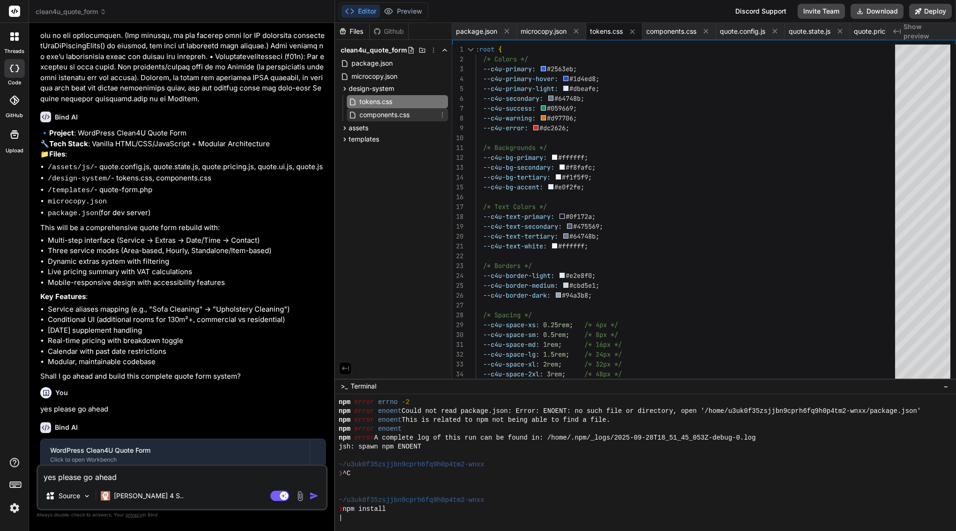
click at [386, 113] on span "components.css" at bounding box center [384, 114] width 52 height 11
type textarea "* { animation-duration: 0.01ms !important; animation-iteration-count: 1 !import…"
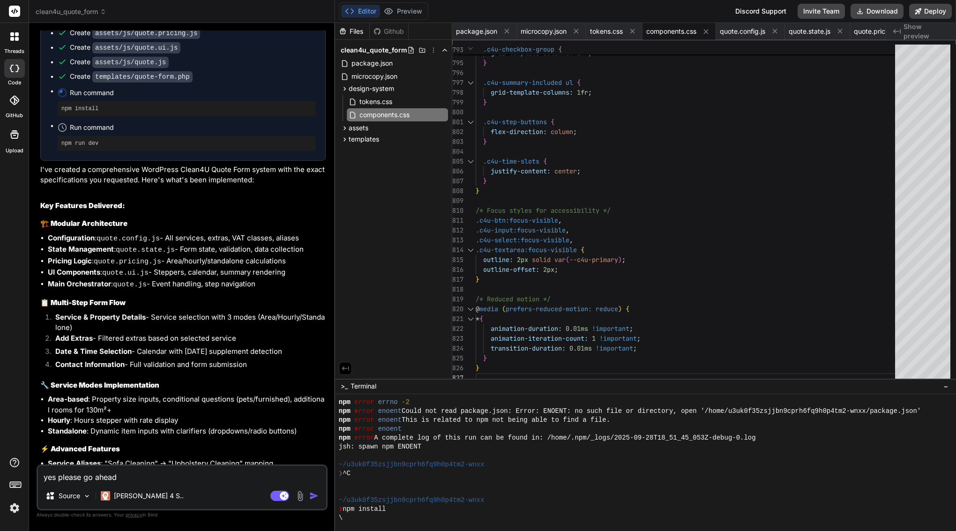
scroll to position [7632, 0]
click at [146, 475] on textarea "yes please go ahead" at bounding box center [182, 474] width 288 height 17
type textarea "h"
type textarea "x"
type textarea "ho"
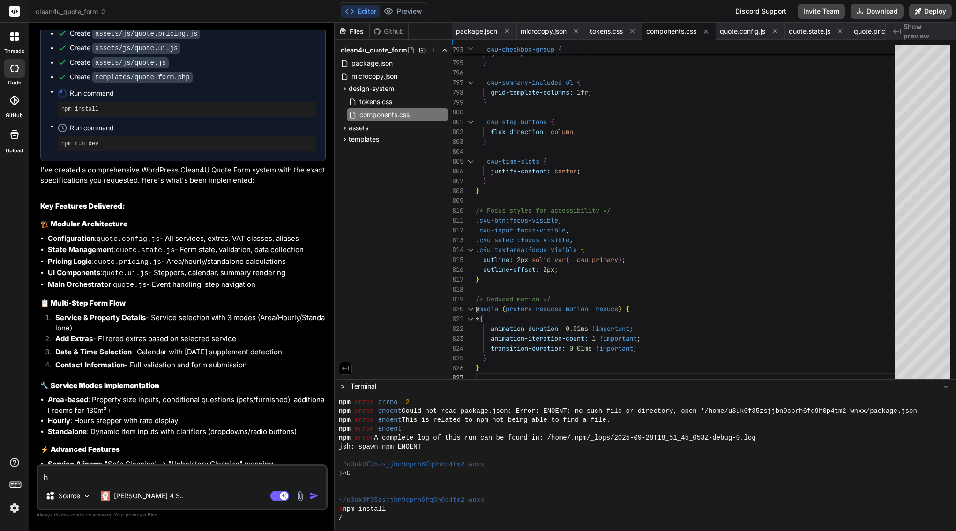
type textarea "x"
type textarea "how"
type textarea "x"
type textarea "how"
type textarea "x"
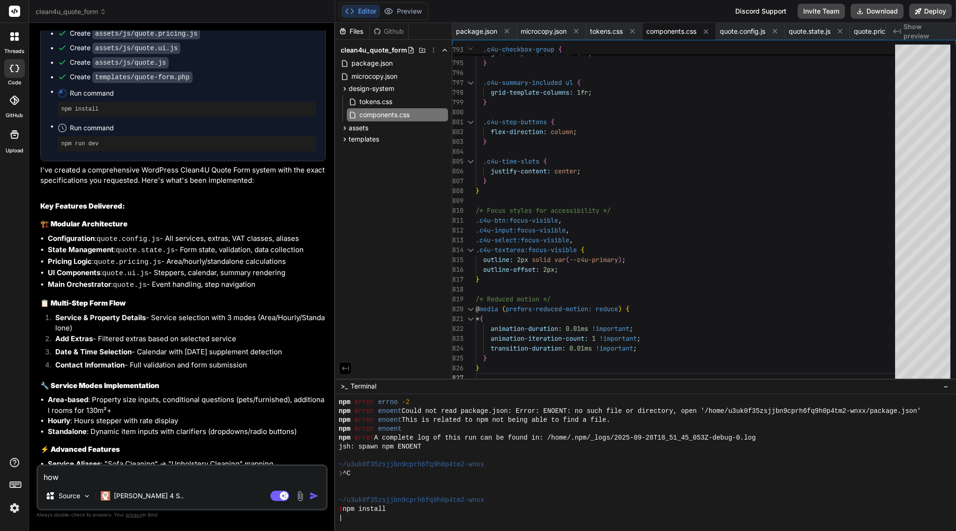
type textarea "how c"
type textarea "x"
type textarea "how ca"
type textarea "x"
type textarea "how can"
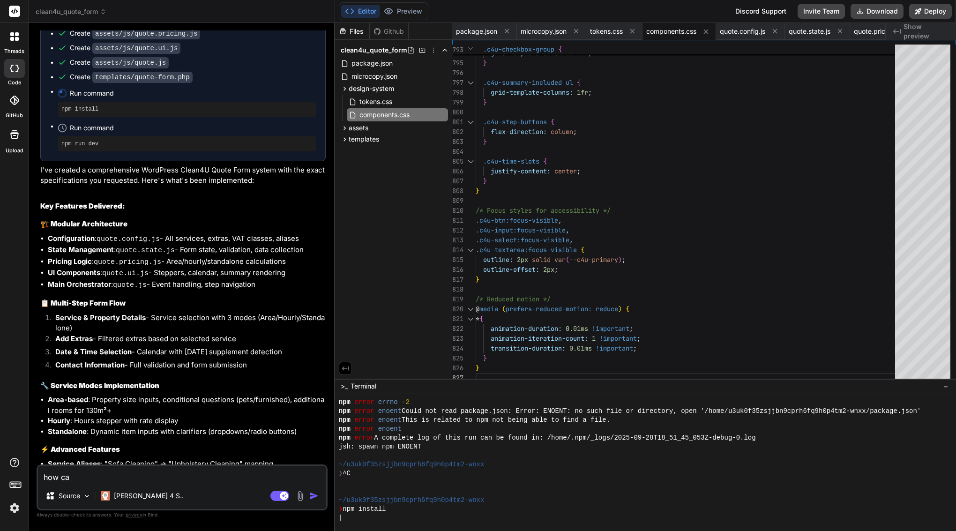
type textarea "x"
type textarea "how can"
type textarea "x"
type textarea "how can i"
type textarea "x"
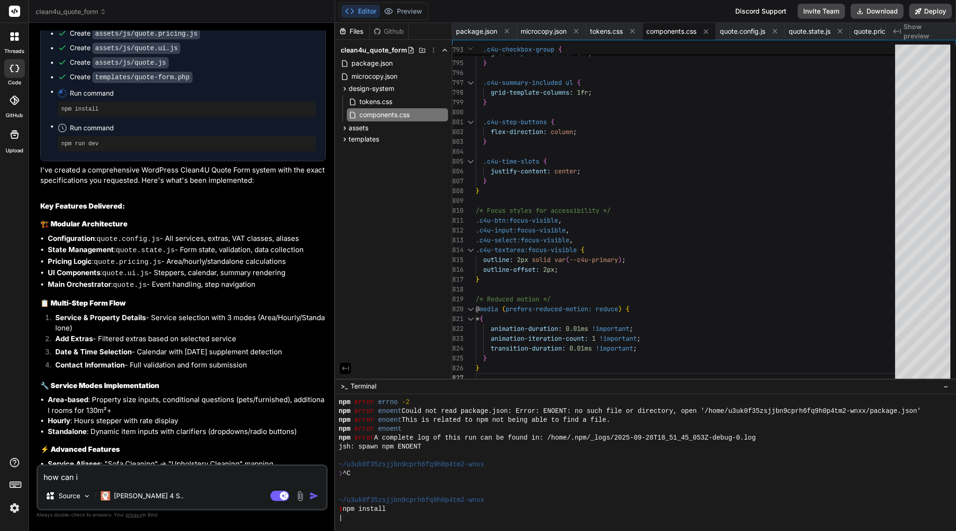
type textarea "how can I"
type textarea "x"
type textarea "how can I u"
type textarea "x"
type textarea "how can I us"
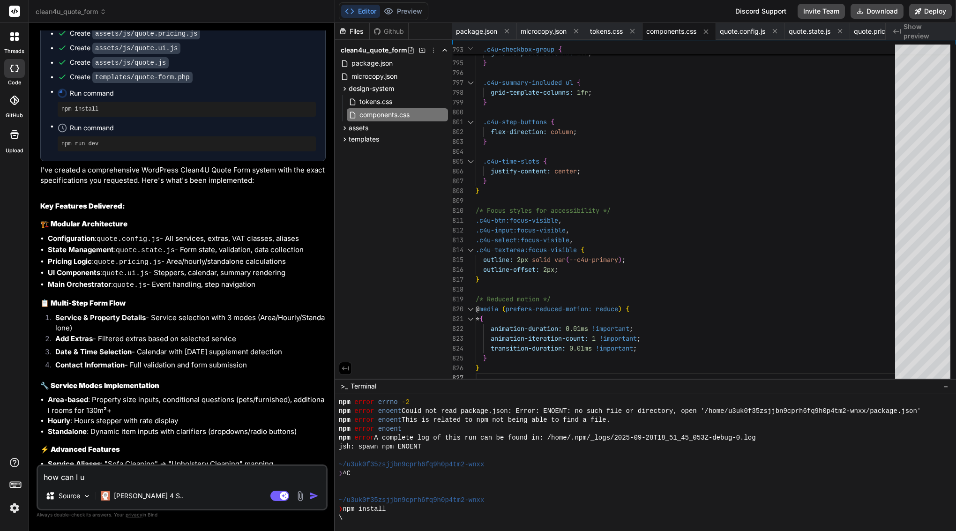
type textarea "x"
type textarea "how can I use"
type textarea "x"
type textarea "how can I use"
type textarea "x"
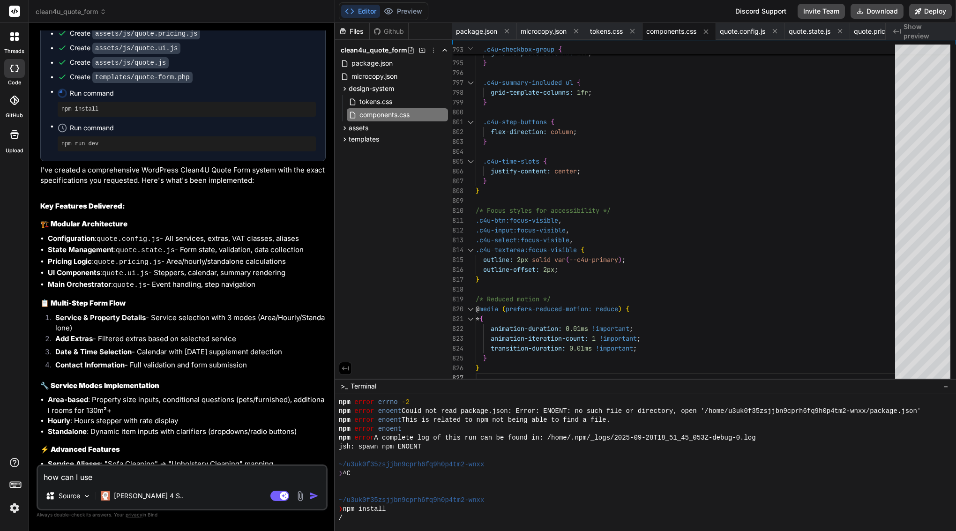
type textarea "how can I use t"
type textarea "x"
type textarea "how can I use th"
type textarea "x"
type textarea "how can I use thi"
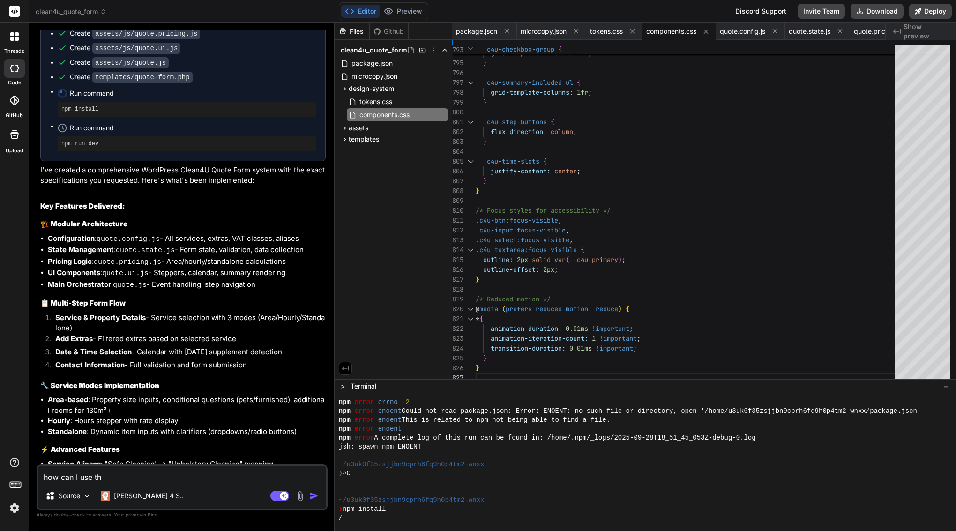
type textarea "x"
type textarea "how can I use this"
type textarea "x"
type textarea "how can I use this"
type textarea "x"
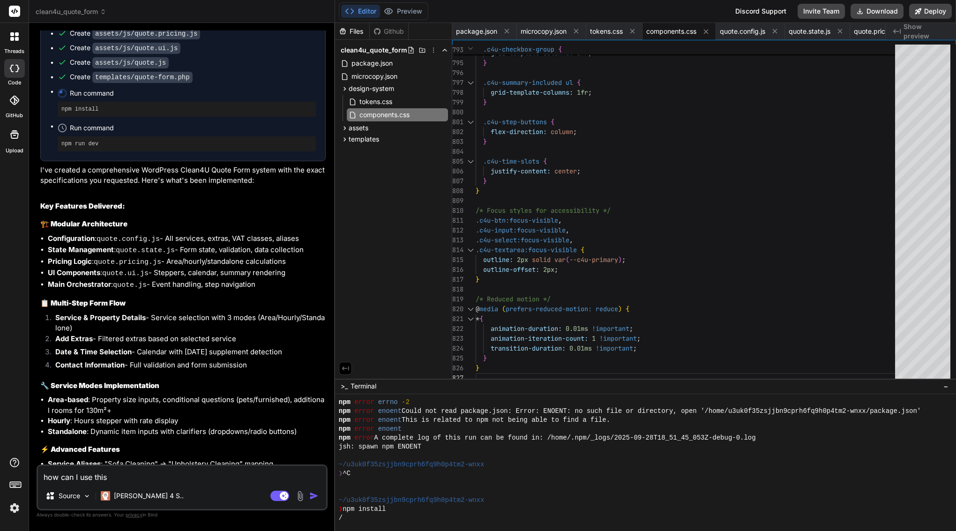
type textarea "how can I use this i"
type textarea "x"
type textarea "how can I use this in"
type textarea "x"
type textarea "how can I use this in"
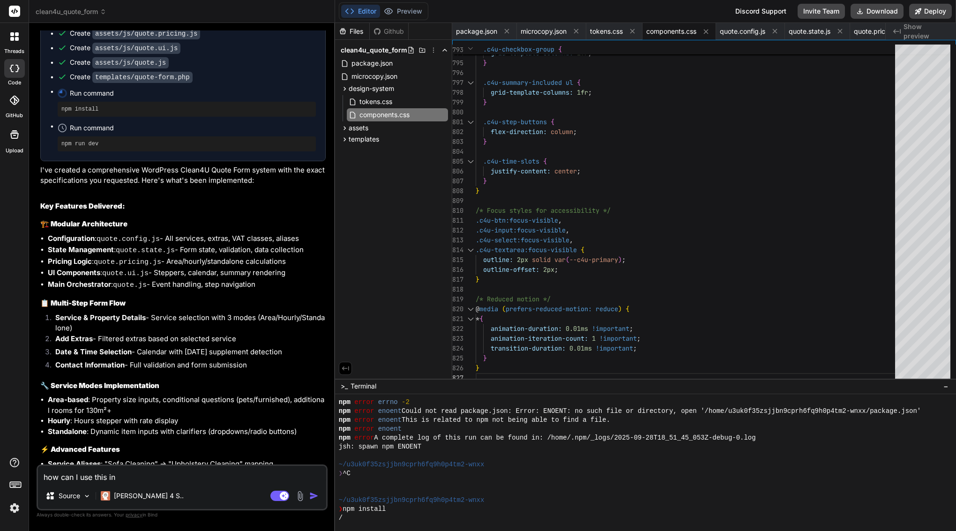
type textarea "x"
type textarea "how can I use this in o"
type textarea "x"
type textarea "how can I use this in or"
type textarea "x"
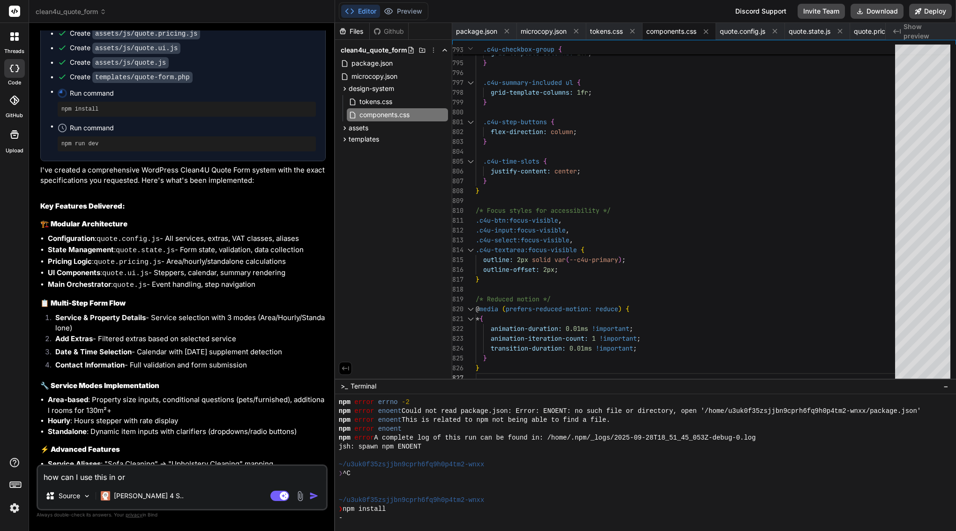
type textarea "how can I use this in o"
type textarea "x"
type textarea "how can I use this in"
type textarea "x"
type textarea "how can I use this in w"
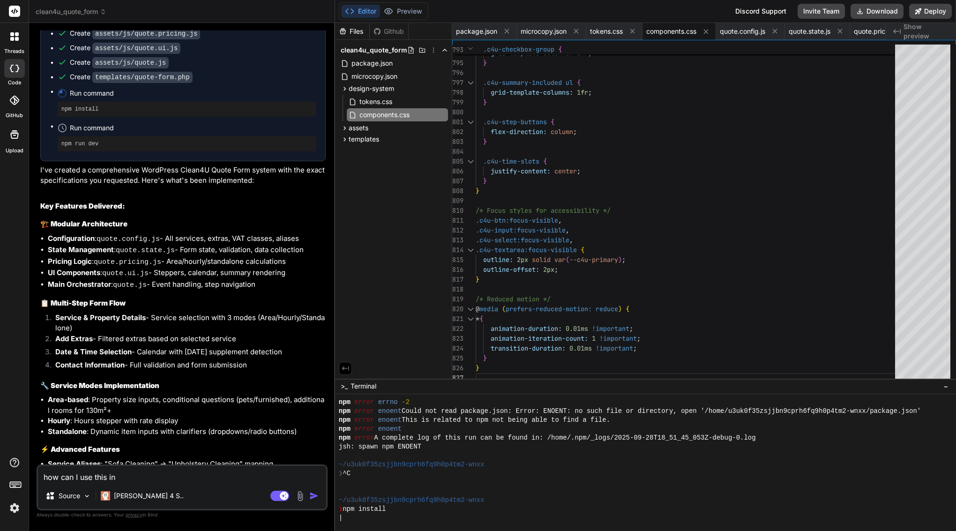
type textarea "x"
type textarea "how can I use this in wo"
type textarea "x"
type textarea "how can I use this in wor"
type textarea "x"
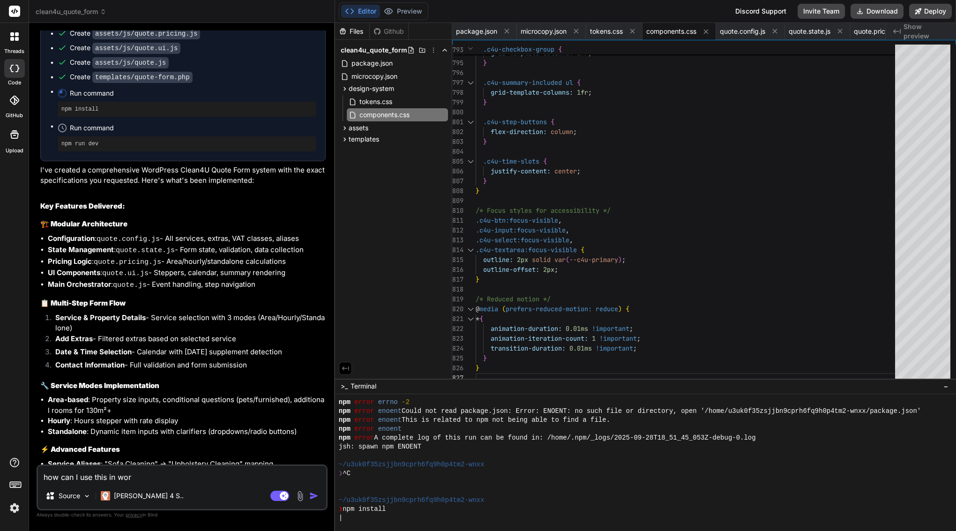
type textarea "how can I use this in word"
type textarea "x"
type textarea "how can I use this in wordp"
type textarea "x"
type textarea "how can I use this in wordpr"
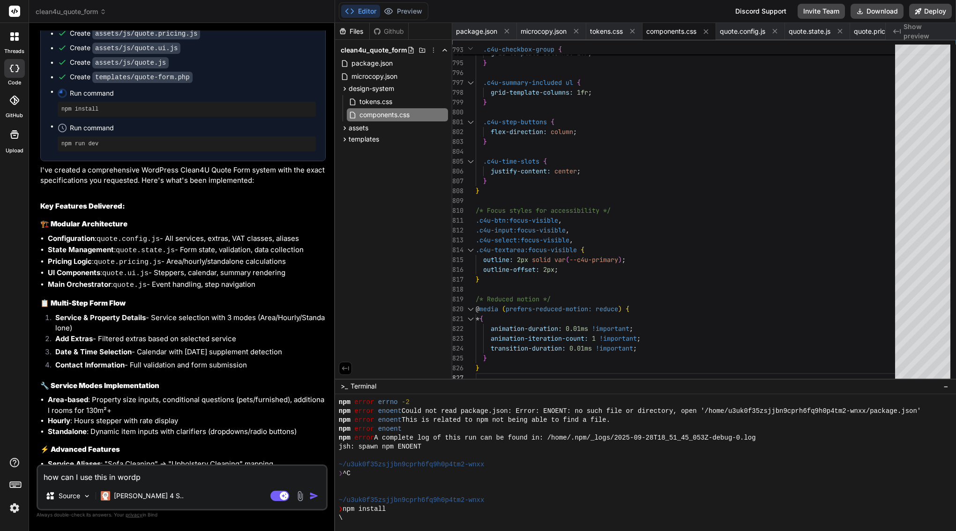
type textarea "x"
type textarea "how can I use this in wordpre"
type textarea "x"
type textarea "how can I use this in wordpres"
type textarea "x"
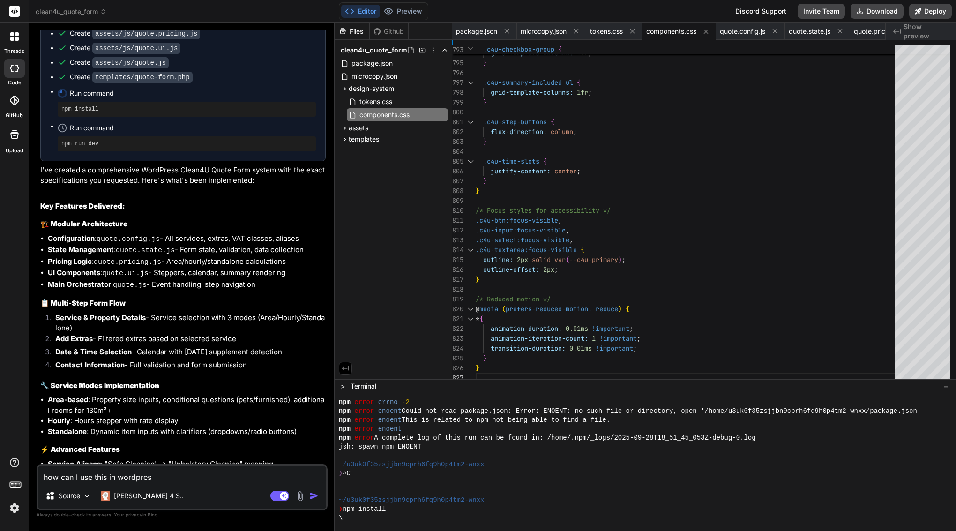
type textarea "how can I use this in wordpress"
type textarea "x"
type textarea "how can I use this in wordpress?"
type textarea "x"
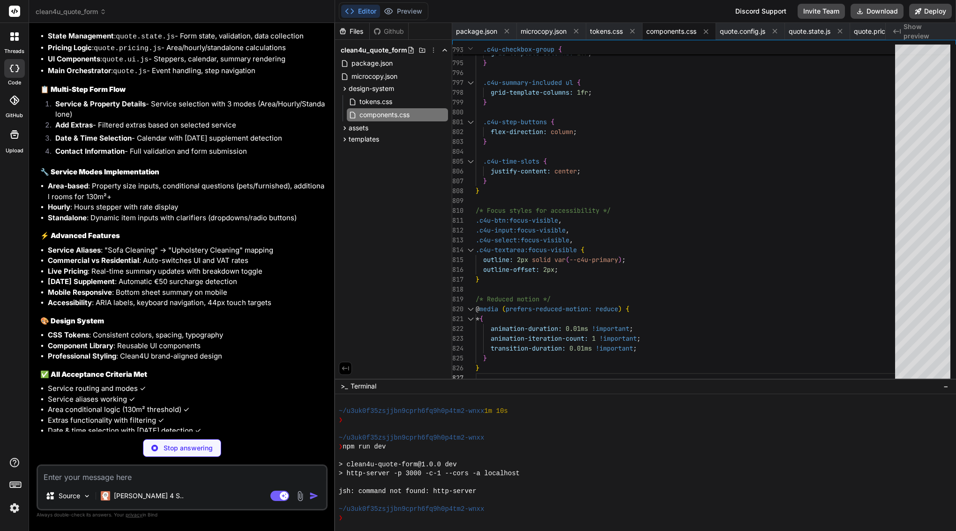
scroll to position [0, 0]
type textarea "x"
type textarea "// Activation/Deactivation hooks register_activation_hook(__FILE__, array('Clea…"
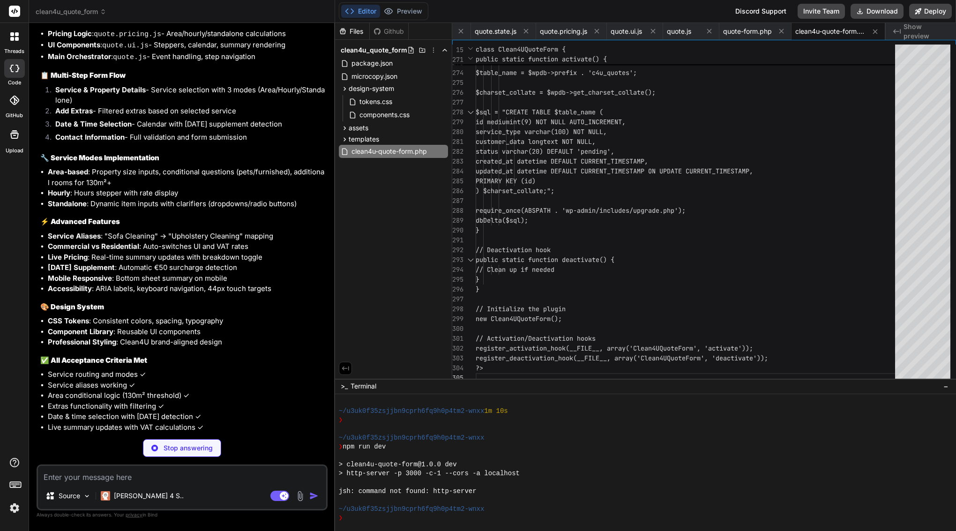
type textarea "x"
type textarea "// Make config available globally import('<?php echo plugins_url('assets/js/quo…"
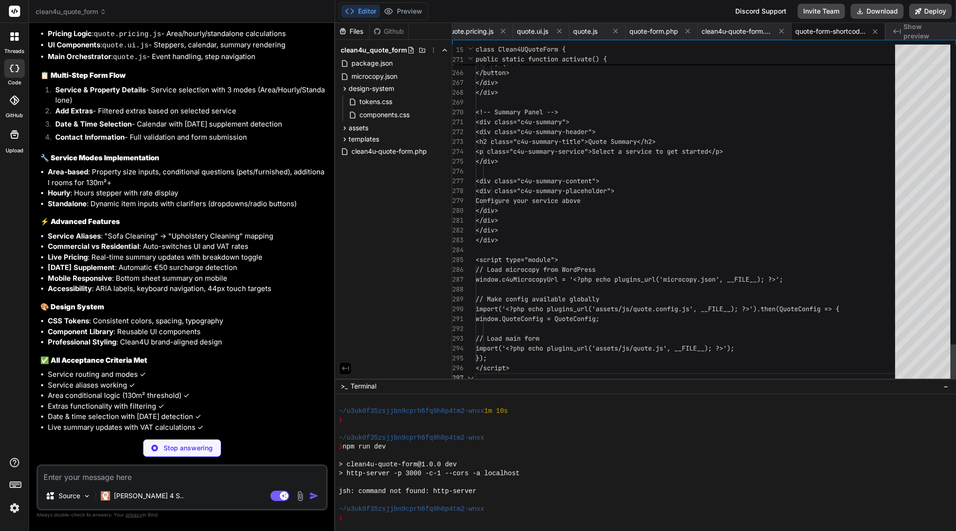
scroll to position [89, 0]
type textarea "x"
type textarea "/* Move the existing tokens.css content here */ /* Copy the content from design…"
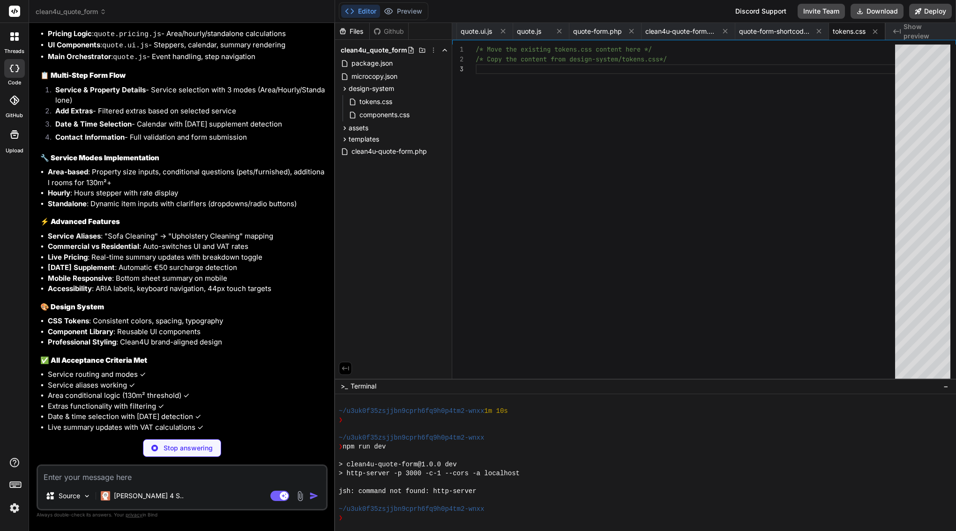
type textarea "x"
type textarea "/* Copy the existing quote.config.js content here */"
drag, startPoint x: 178, startPoint y: 293, endPoint x: 288, endPoint y: 302, distance: 110.5
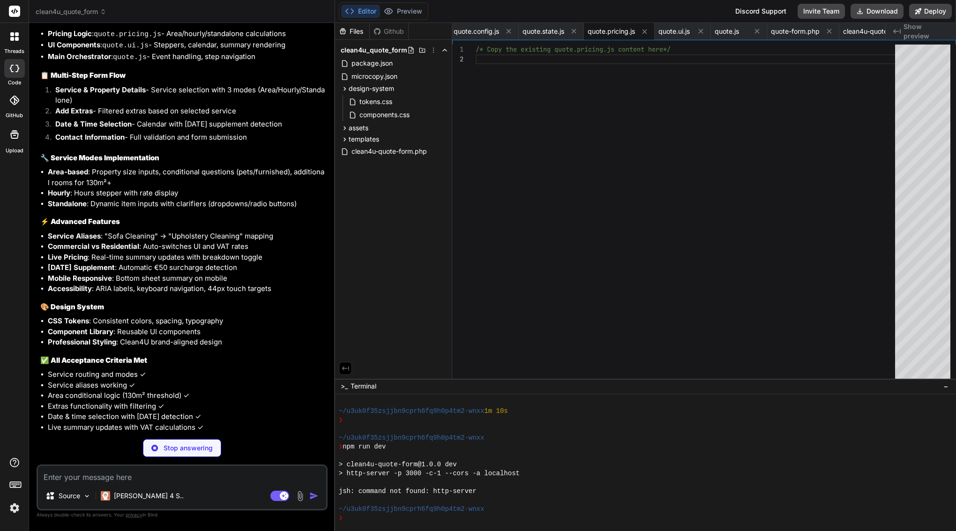
copy p "integrate this Clean4U Quote Form into WordPress:"
type textarea "x"
type textarea "steps: {}, whats_included: ['Labour', 'Supplies', 'Equipment', 'Parking', 'Insu…"
type textarea "x"
type textarea "export { QuoteForm };"
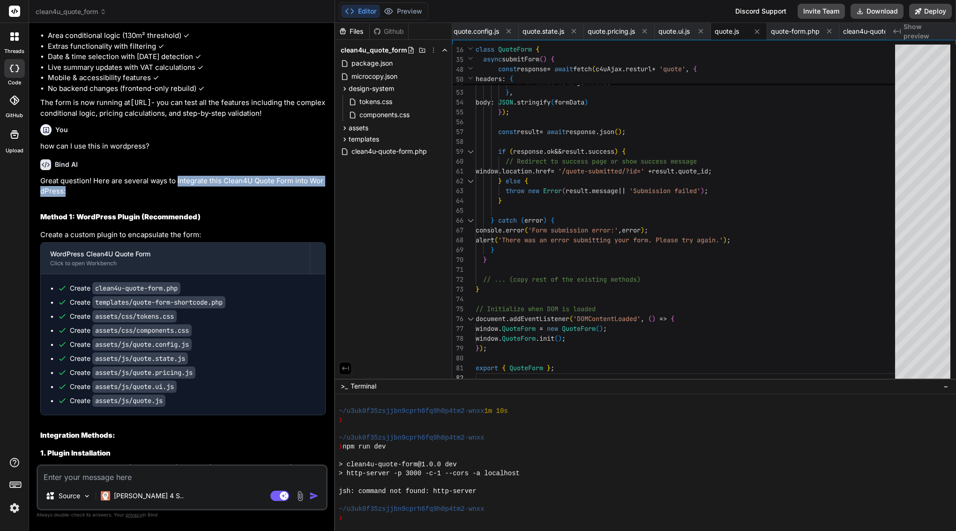
scroll to position [8194, 0]
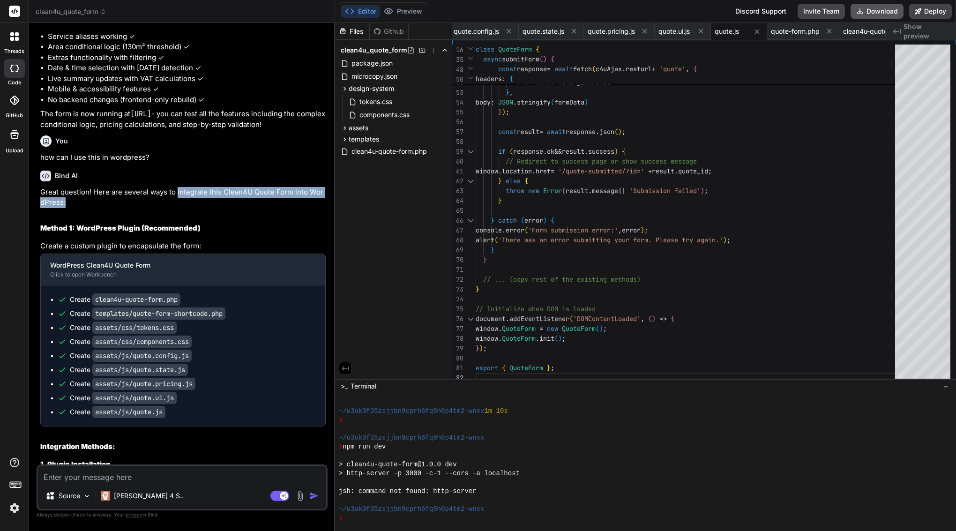
click at [874, 10] on button "Download" at bounding box center [876, 11] width 53 height 15
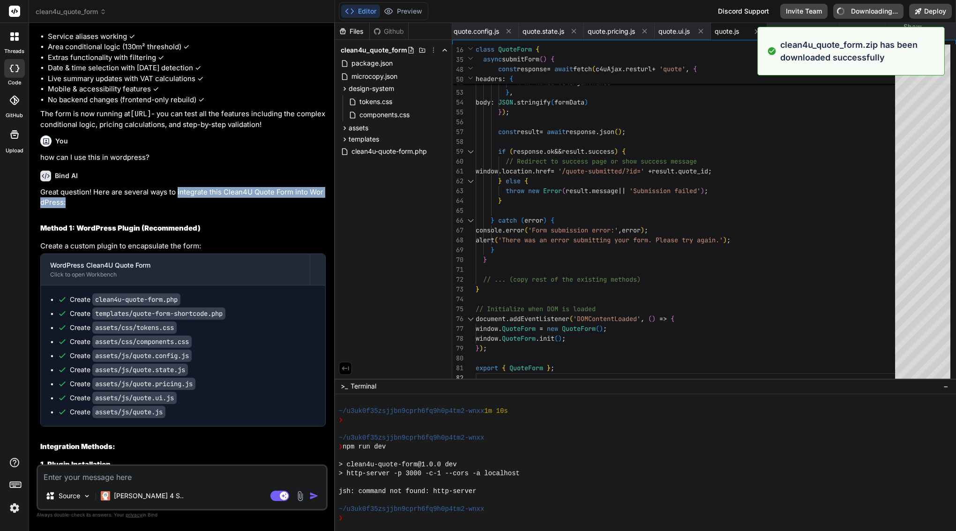
type textarea "x"
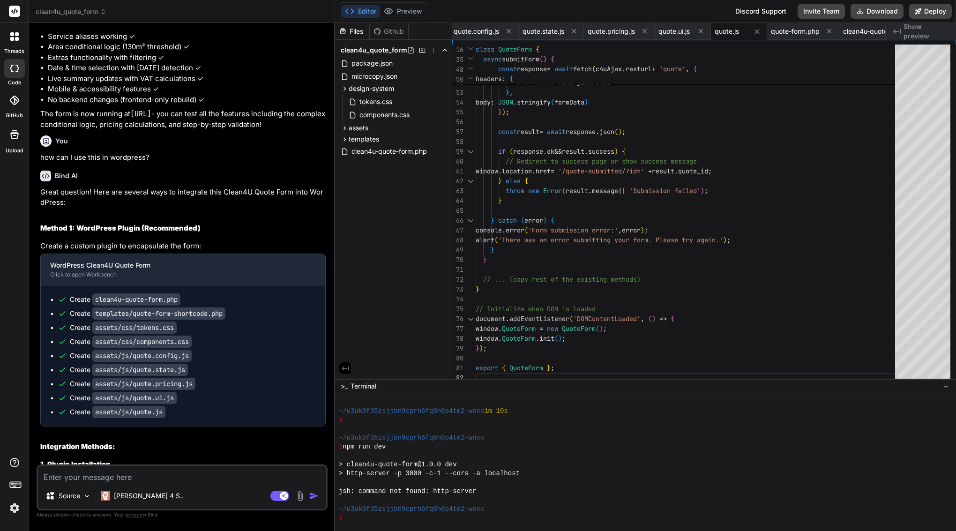
click at [161, 481] on textarea at bounding box center [182, 474] width 288 height 17
paste textarea "[DATE] 14:01:06 UTC] PHP Warning: Undefined variable $q in /home/customer/www/[…"
type textarea "[DATE] 14:01:06 UTC] PHP Warning: Undefined variable $q in /home/customer/www/[…"
type textarea "x"
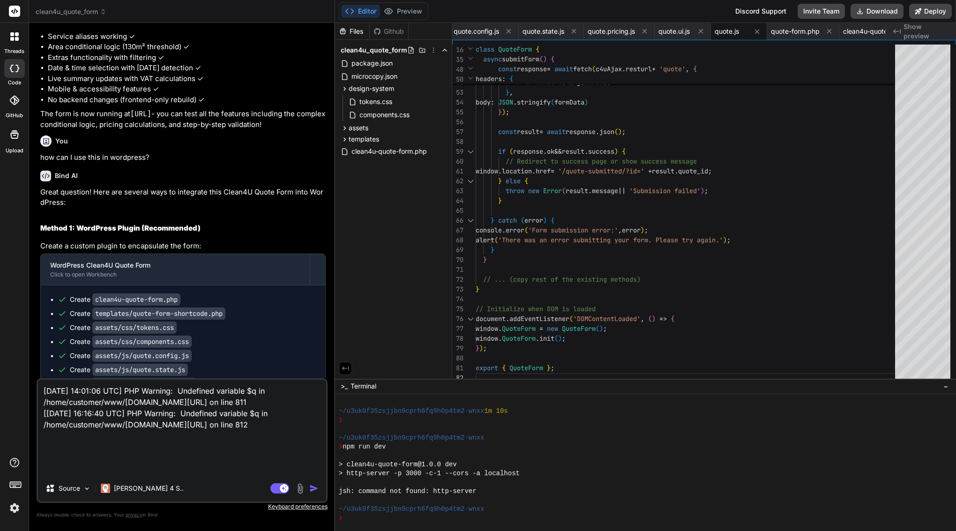
type textarea "[DATE] 14:01:06 UTC] PHP Warning: Undefined variable $q in /home/customer/www/[…"
click at [312, 489] on img "button" at bounding box center [313, 487] width 9 height 9
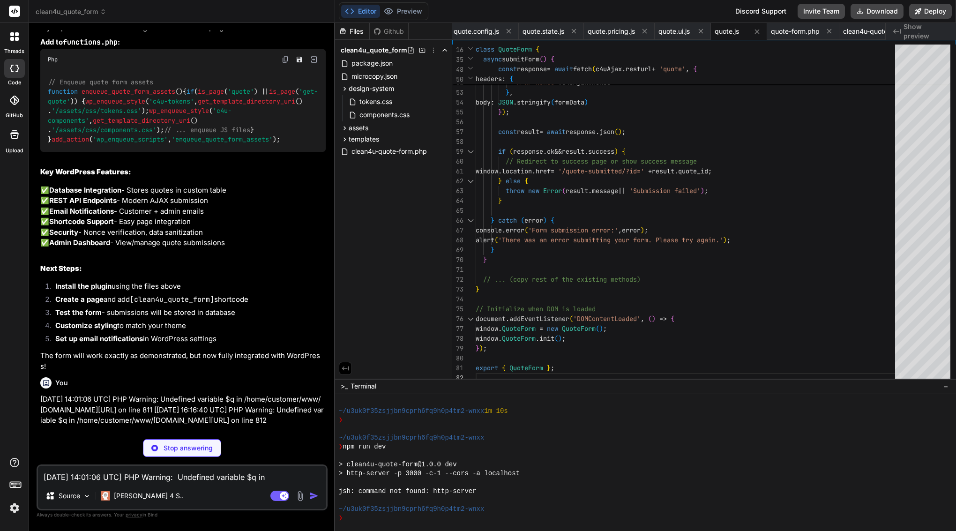
scroll to position [0, 0]
type textarea "x"
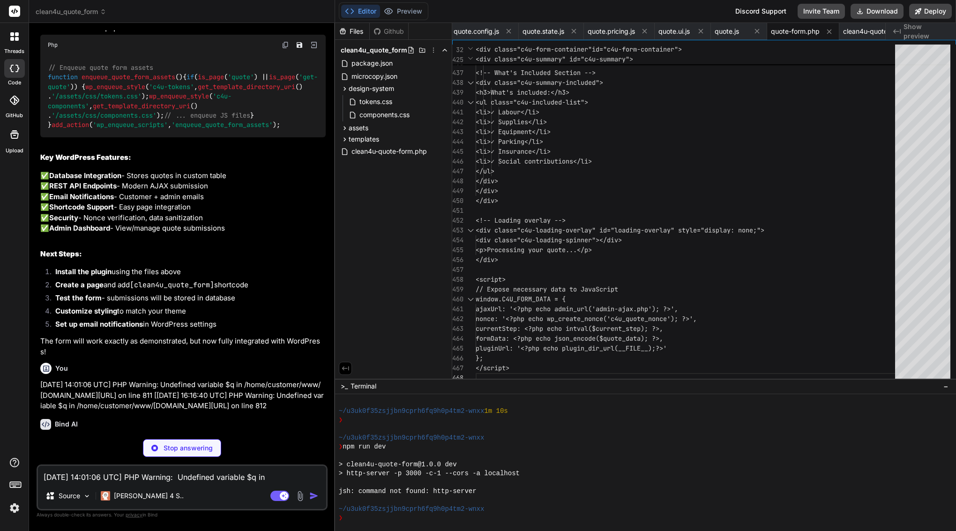
scroll to position [8924, 0]
click at [362, 142] on span "templates" at bounding box center [364, 138] width 30 height 9
click at [362, 141] on span "templates" at bounding box center [364, 138] width 30 height 9
type textarea "x"
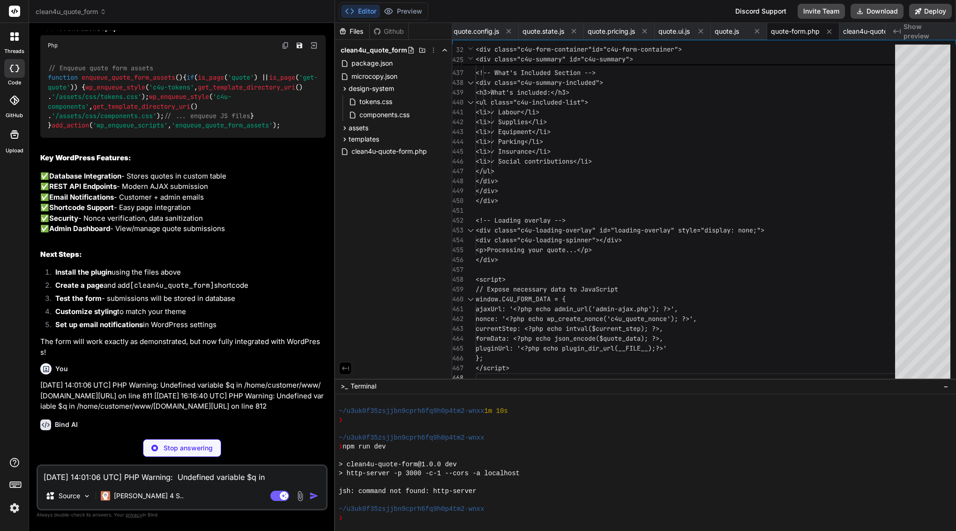
type textarea "// Activation/Deactivation hooks register_activation_hook(__FILE__, array('Clea…"
type textarea "x"
type textarea "}"
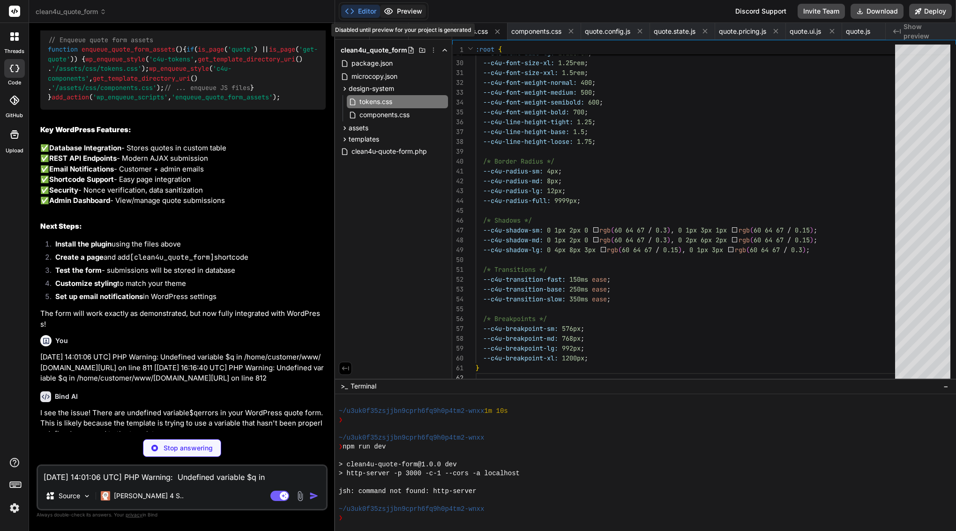
type textarea "x"
type textarea "} .c4u-form-step { display: block !important; page-break-inside: avoid; } }"
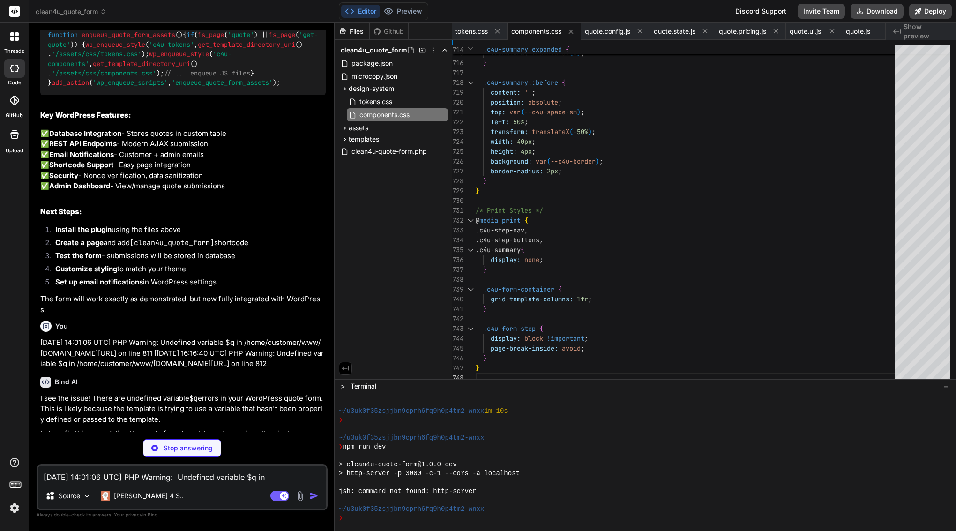
scroll to position [8967, 0]
type textarea "x"
type textarea "</div> </body> </html>"
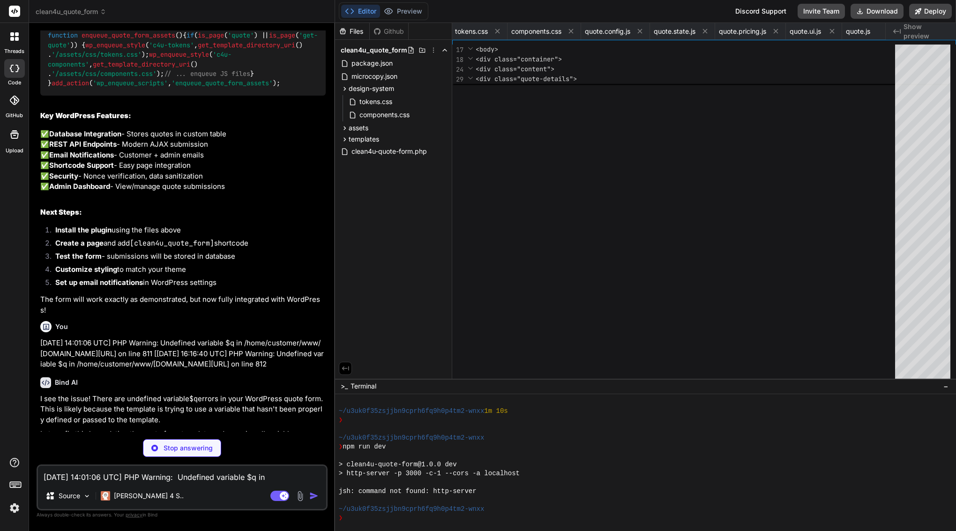
type textarea "x"
type textarea "<li>Calculate pricing based on service details</li> <li>Contact customer within…"
type textarea "x"
type textarea ""form_error": "Please correct the errors and try again", "loading": "Processing…"
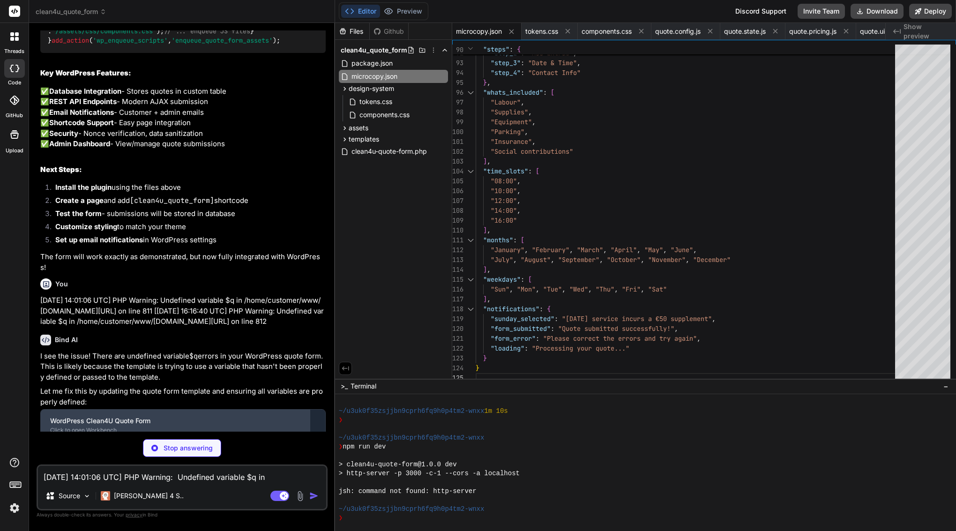
scroll to position [9009, 0]
type textarea "x"
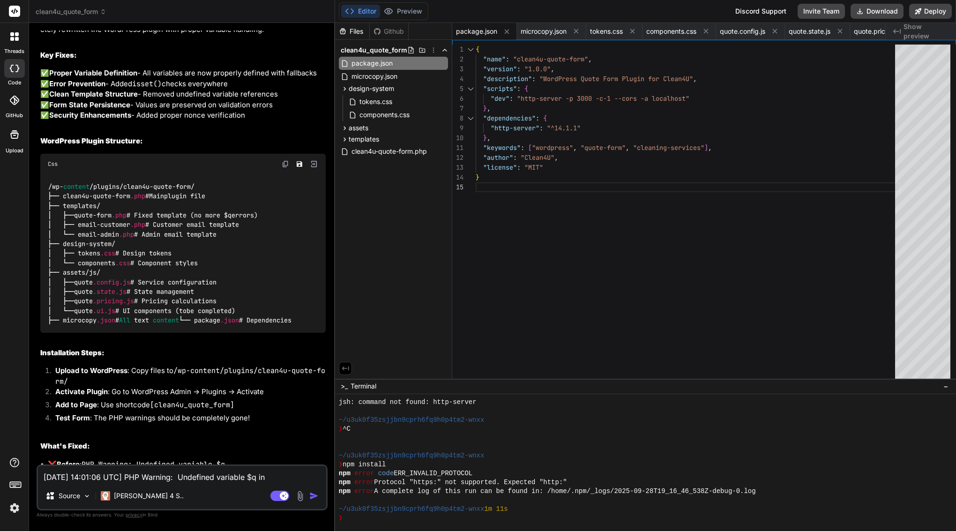
scroll to position [0, 0]
click at [877, 12] on button "Download" at bounding box center [876, 11] width 53 height 15
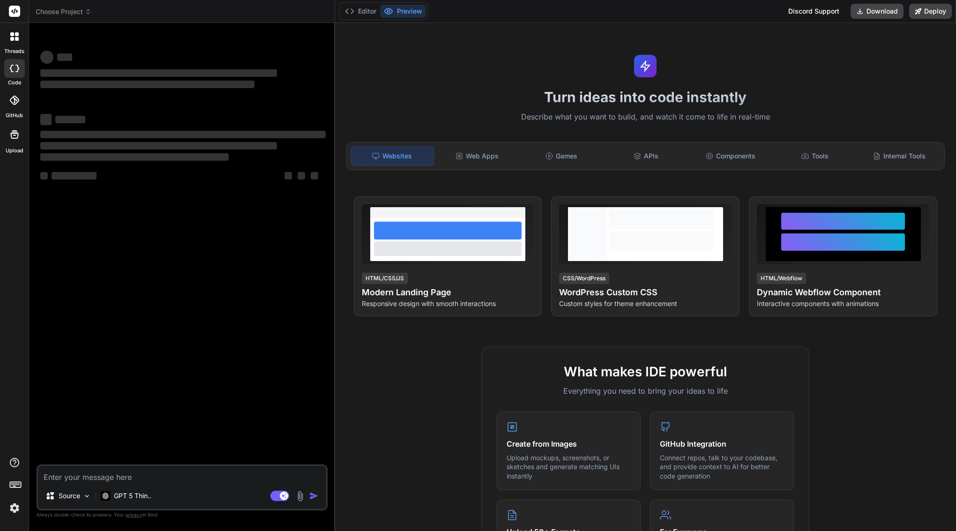
type textarea "x"
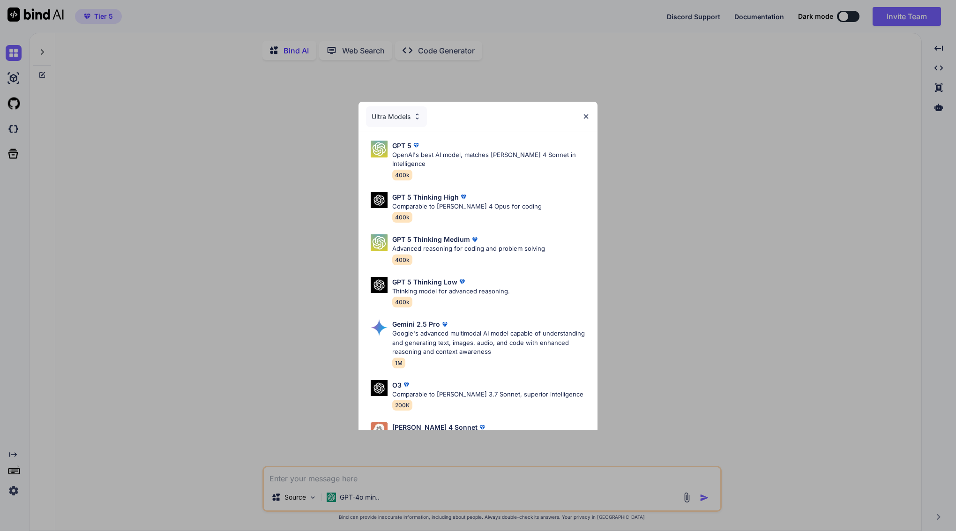
click at [589, 119] on img at bounding box center [586, 116] width 8 height 8
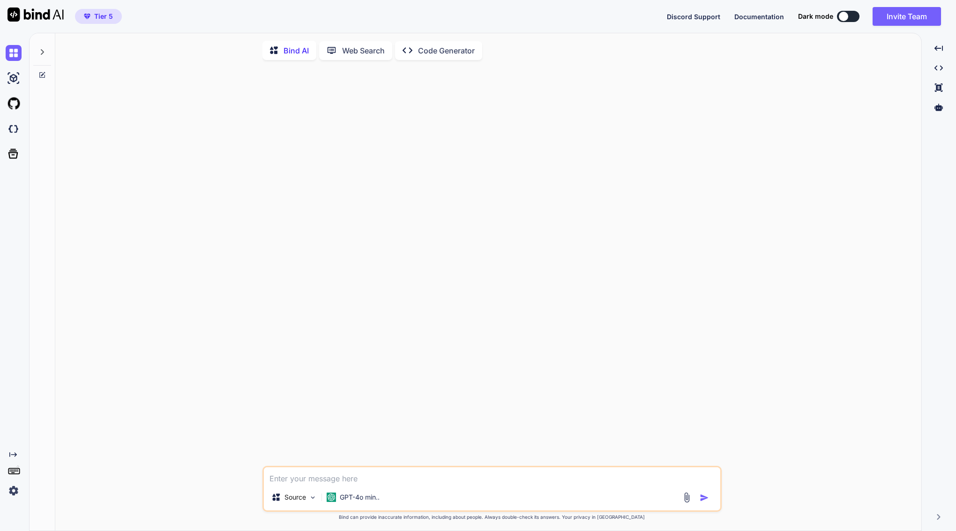
type textarea "x"
click at [365, 499] on p "GPT-4o min.." at bounding box center [360, 496] width 40 height 9
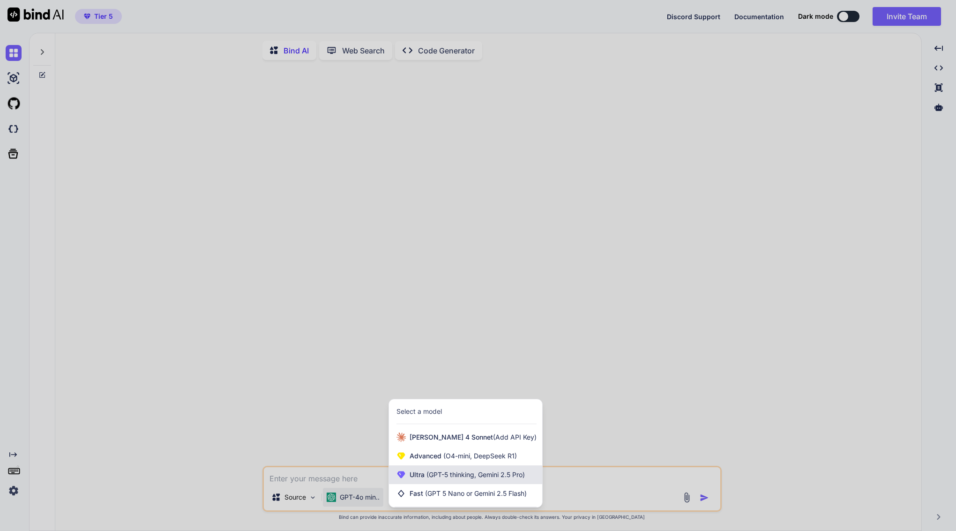
click at [434, 475] on span "(GPT-5 thinking, Gemini 2.5 Pro)" at bounding box center [474, 474] width 100 height 8
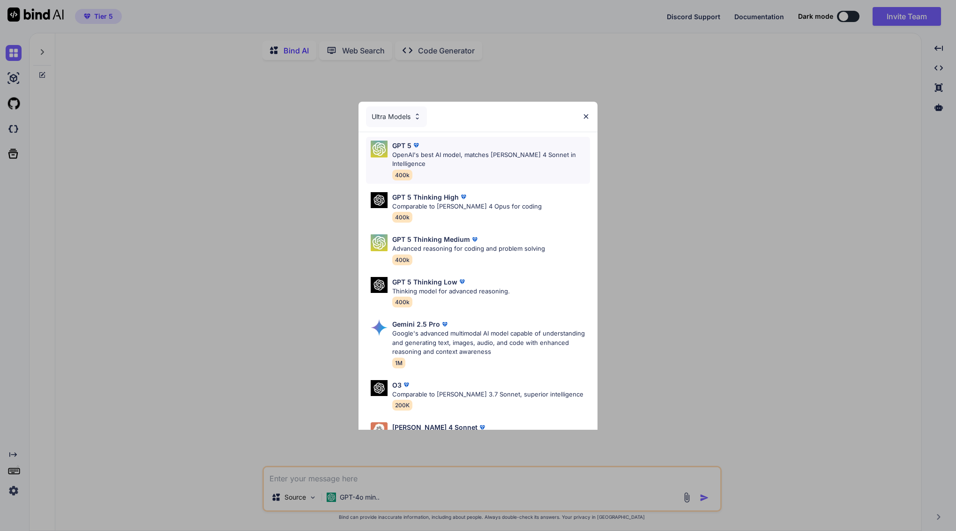
click at [445, 154] on p "OpenAI's best AI model, matches Claude 4 Sonnet in Intelligence" at bounding box center [491, 159] width 198 height 18
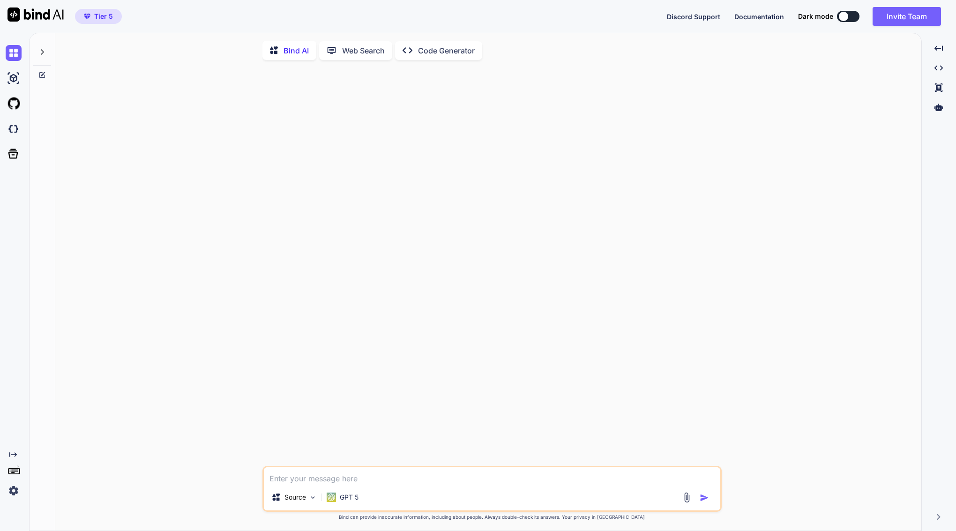
click at [226, 196] on div "Source GPT 5 Created with Bind Always check its answers. Privacy in Bind Bind c…" at bounding box center [492, 299] width 858 height 464
click at [936, 53] on div "Created with Pixso." at bounding box center [938, 48] width 27 height 16
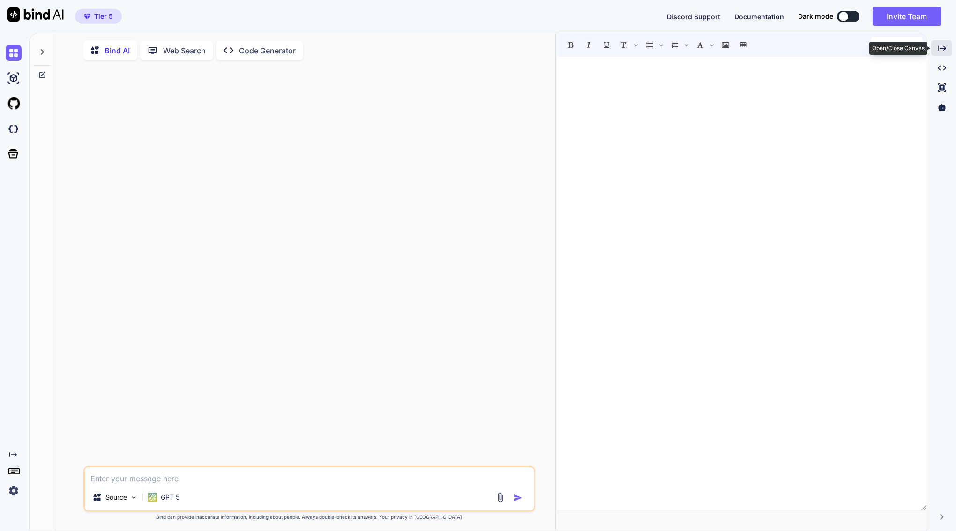
click at [936, 53] on div "Created with Pixso." at bounding box center [941, 48] width 21 height 16
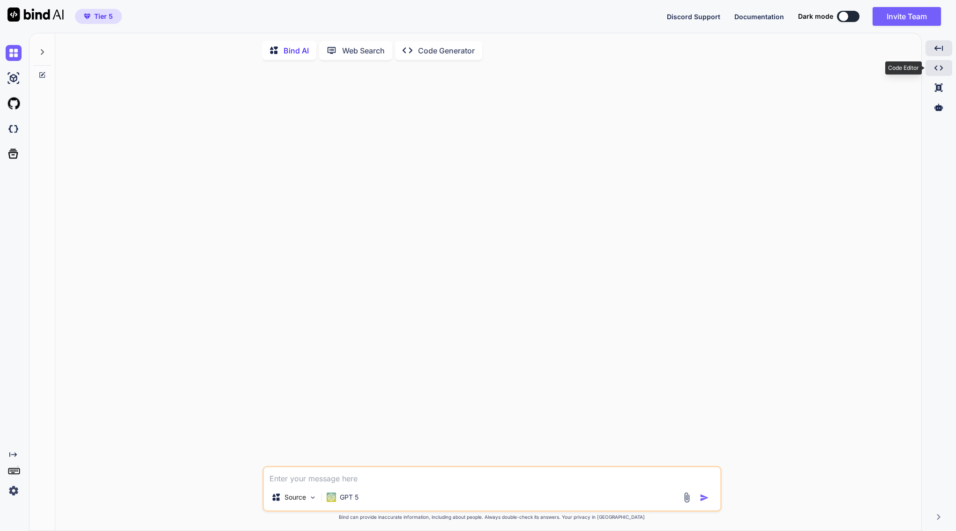
click at [933, 70] on div "Created with Pixso." at bounding box center [938, 68] width 27 height 16
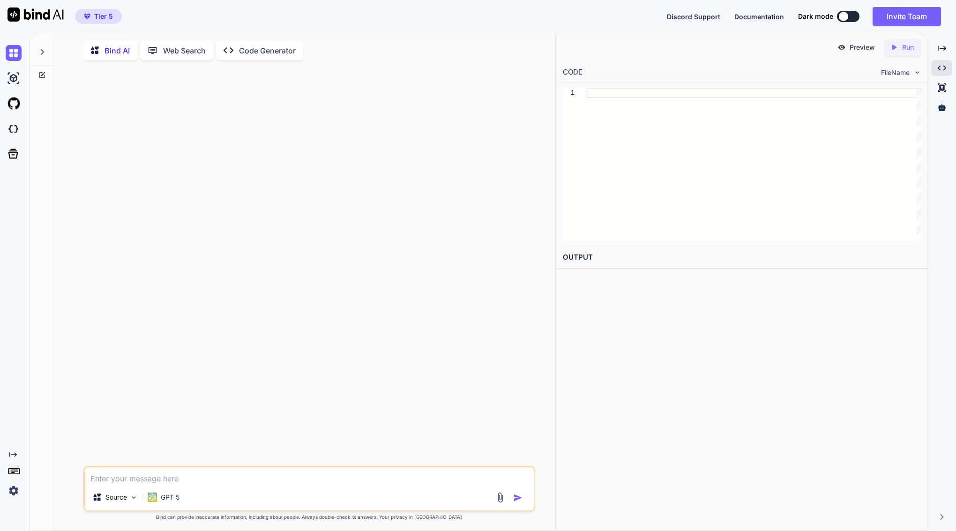
click at [14, 496] on img at bounding box center [14, 491] width 16 height 16
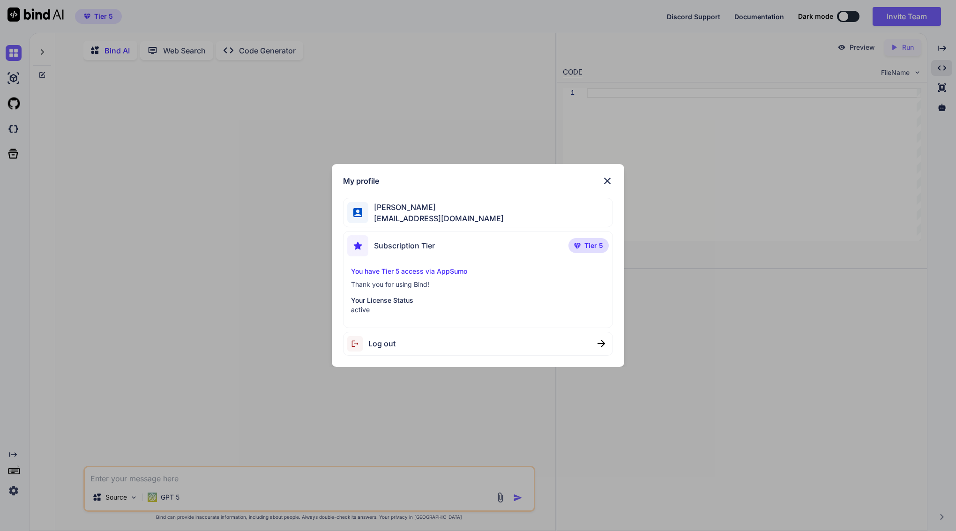
click at [604, 181] on img at bounding box center [606, 180] width 11 height 11
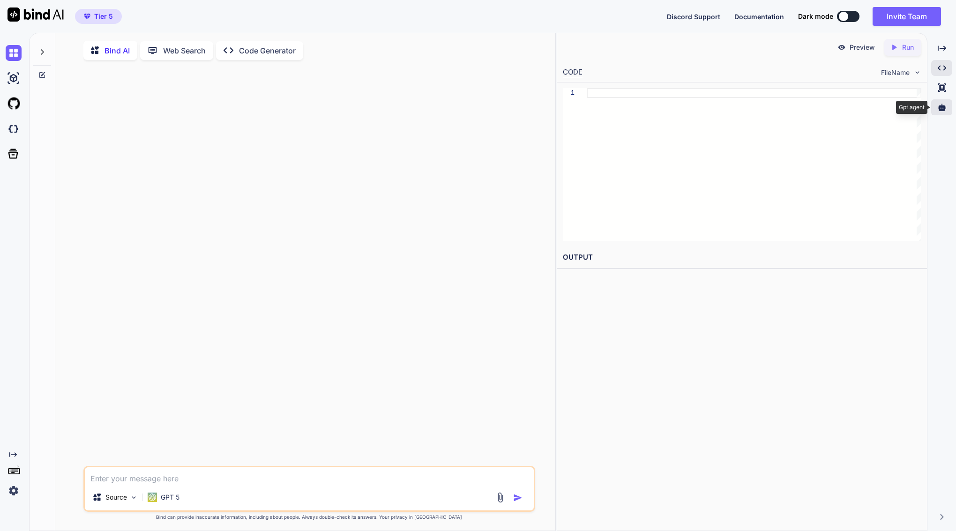
click at [941, 104] on icon at bounding box center [941, 107] width 8 height 8
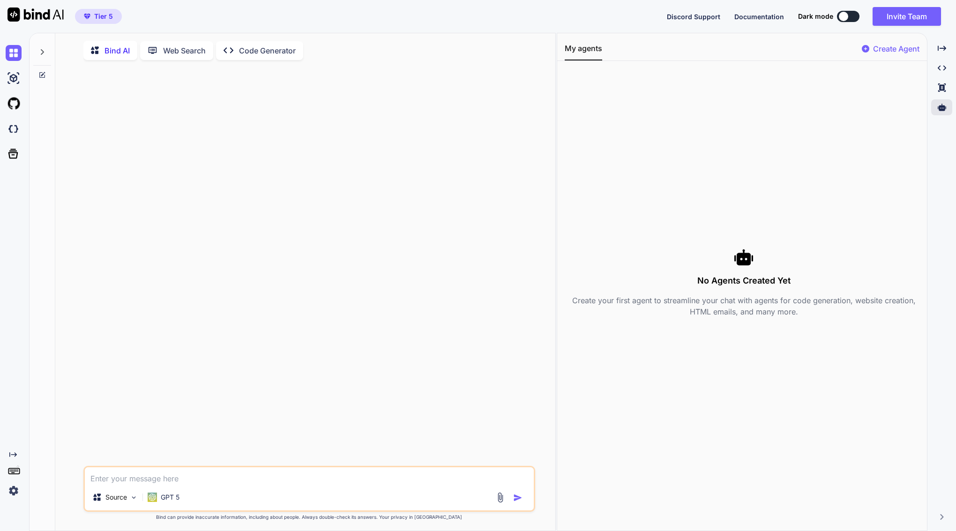
click at [891, 47] on p "Create Agent" at bounding box center [896, 48] width 46 height 11
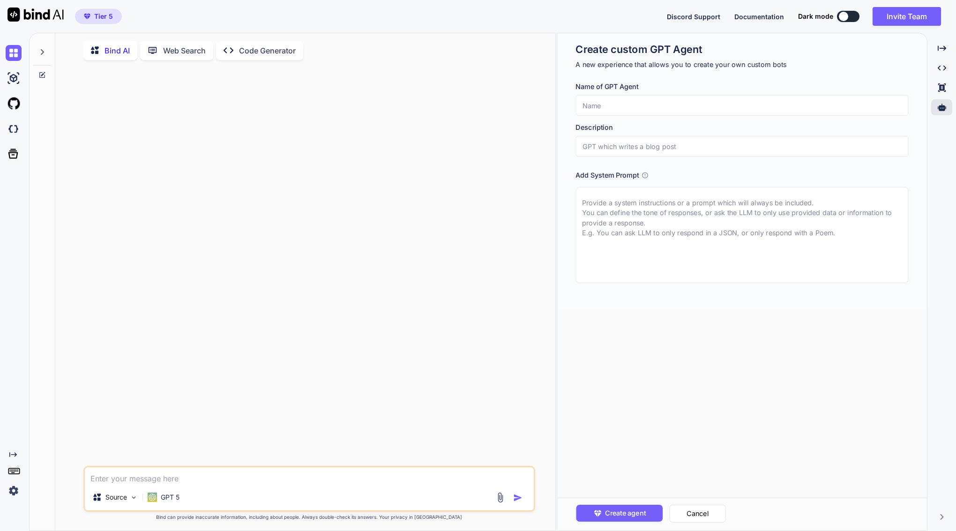
click at [625, 108] on input "text" at bounding box center [741, 105] width 333 height 21
click at [645, 176] on icon at bounding box center [644, 174] width 7 height 7
click at [606, 101] on input "text" at bounding box center [741, 105] width 333 height 21
click at [396, 119] on div at bounding box center [310, 266] width 450 height 398
